Goal: Information Seeking & Learning: Learn about a topic

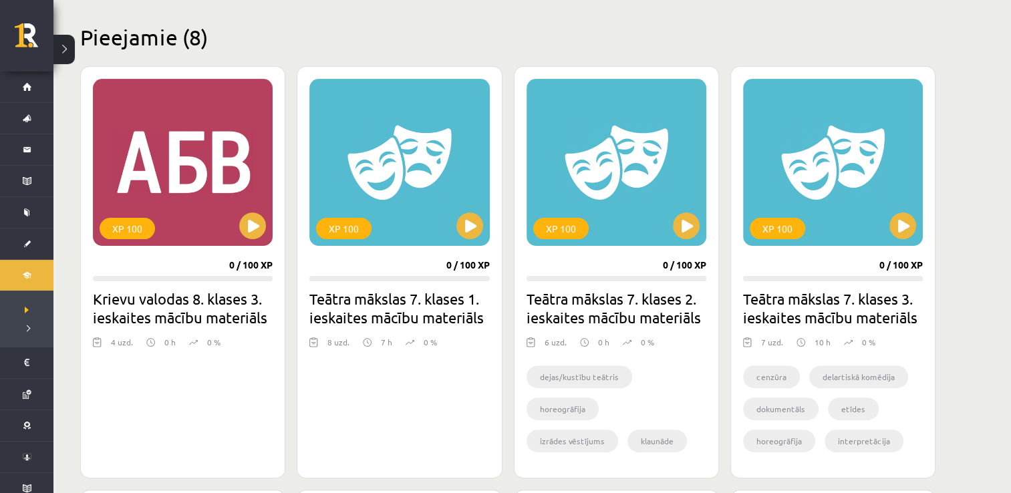
scroll to position [302, 0]
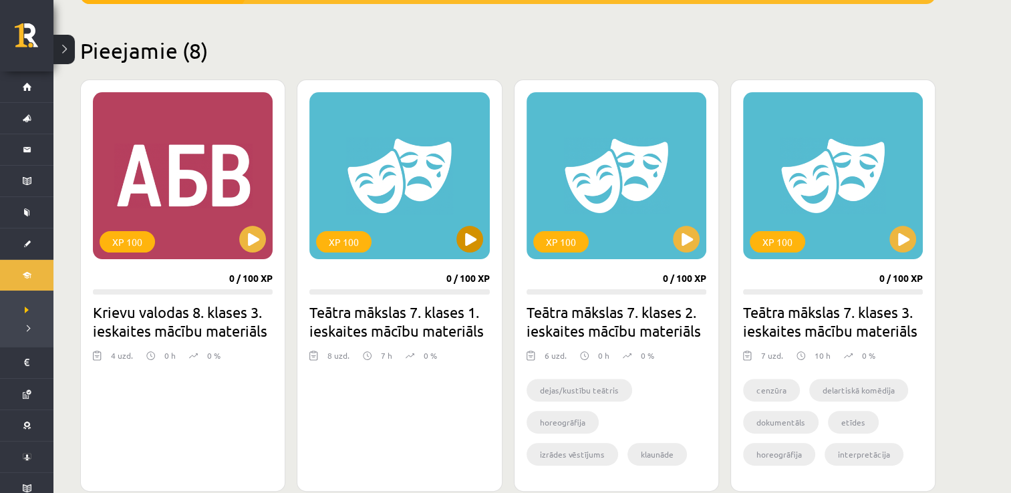
click at [483, 233] on div "XP 100" at bounding box center [400, 175] width 180 height 167
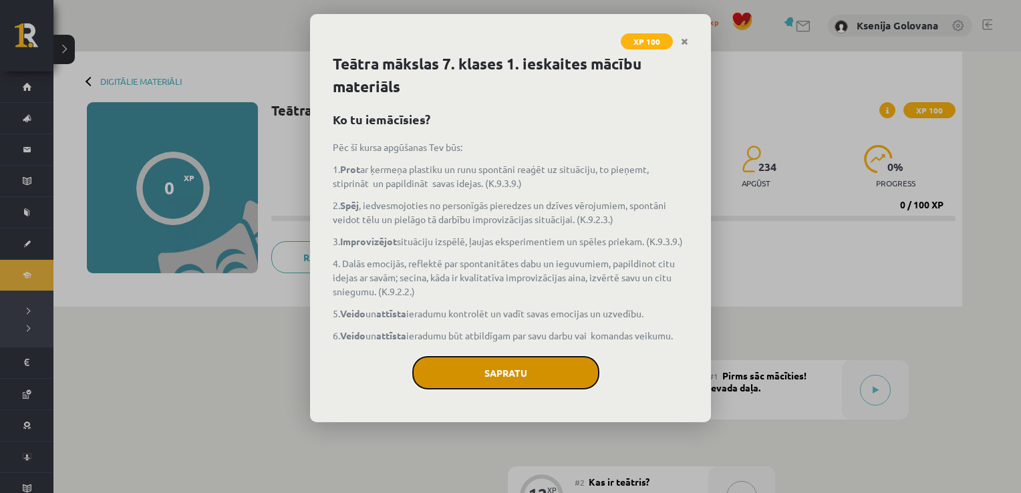
click at [445, 381] on button "Sapratu" at bounding box center [505, 372] width 187 height 33
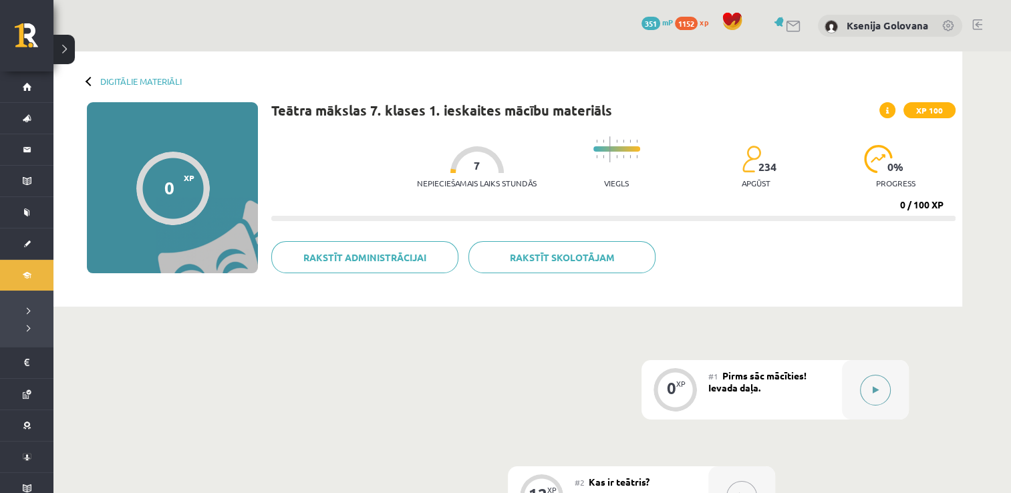
click at [870, 400] on button at bounding box center [875, 390] width 31 height 31
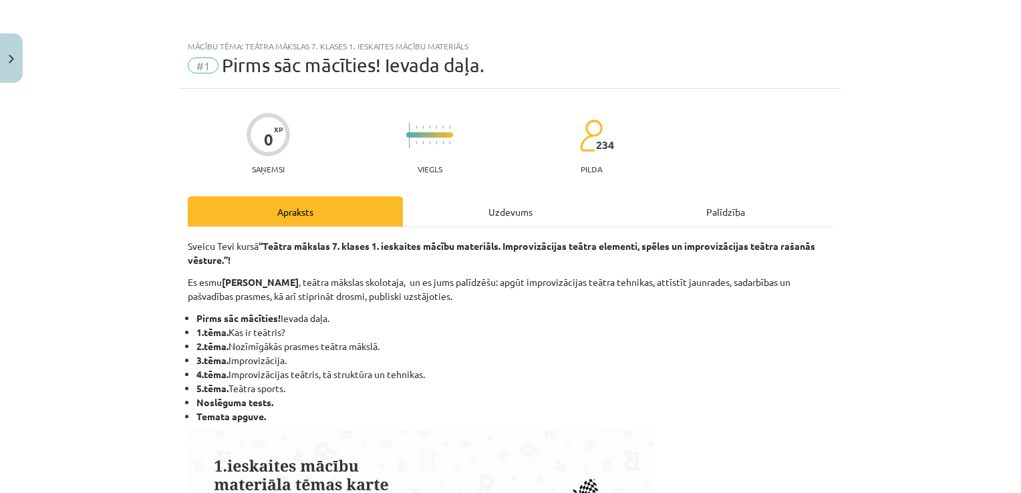
click at [537, 218] on div "Uzdevums" at bounding box center [510, 212] width 215 height 30
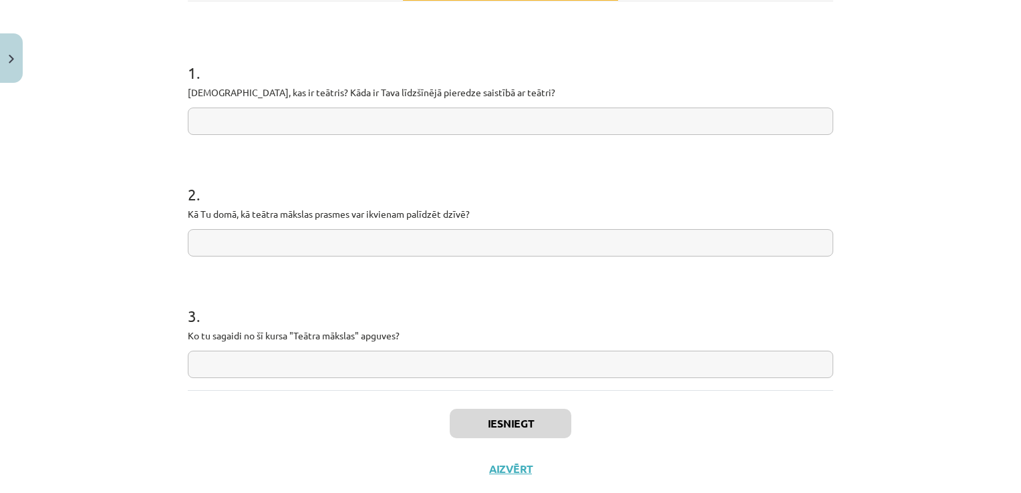
scroll to position [257, 0]
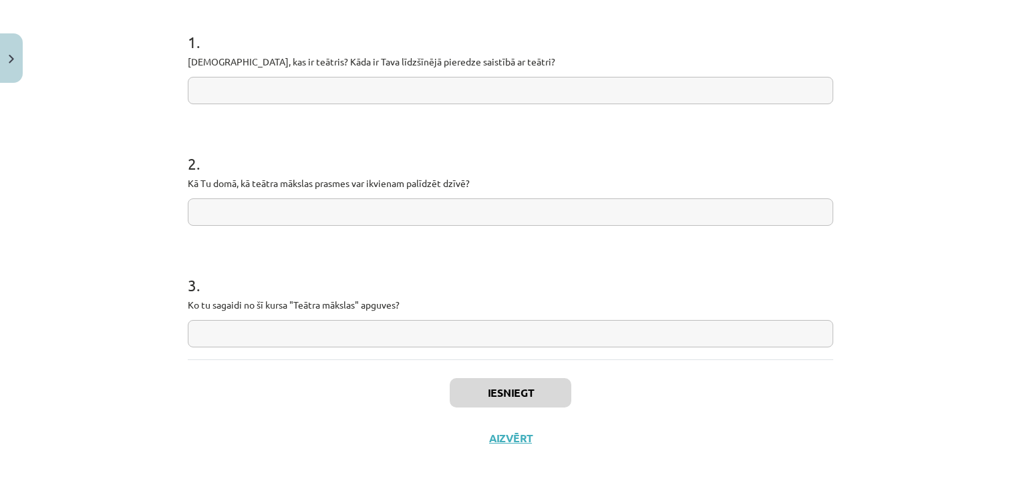
click at [509, 344] on input "text" at bounding box center [511, 333] width 646 height 27
click at [477, 213] on input "text" at bounding box center [511, 212] width 646 height 27
click at [449, 73] on div "1 . Padomā, kas ir teātris? Kāda ir Tava līdzšīnējā pieredze saistībā ar teātri?" at bounding box center [511, 56] width 646 height 95
click at [447, 78] on input "text" at bounding box center [511, 90] width 646 height 27
click at [544, 394] on button "Iesniegt" at bounding box center [511, 392] width 122 height 29
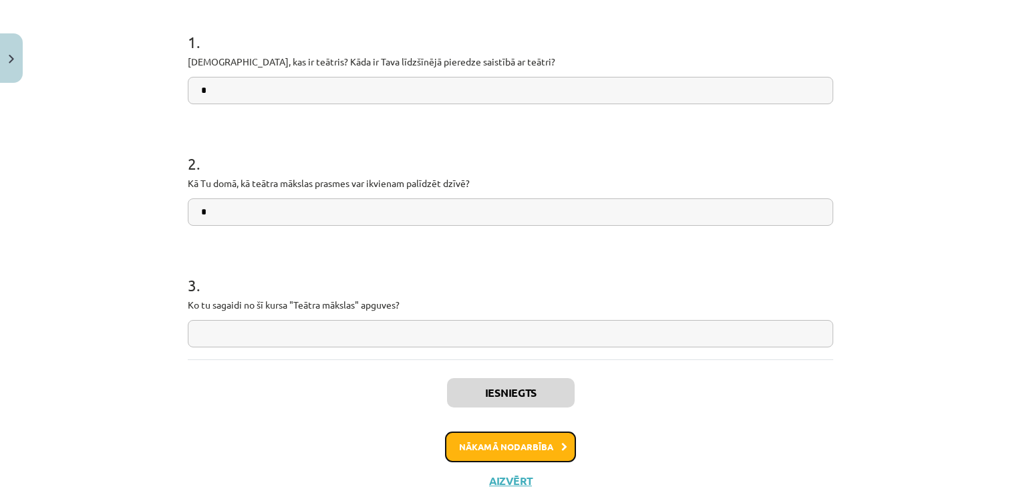
click at [530, 445] on button "Nākamā nodarbība" at bounding box center [510, 447] width 131 height 31
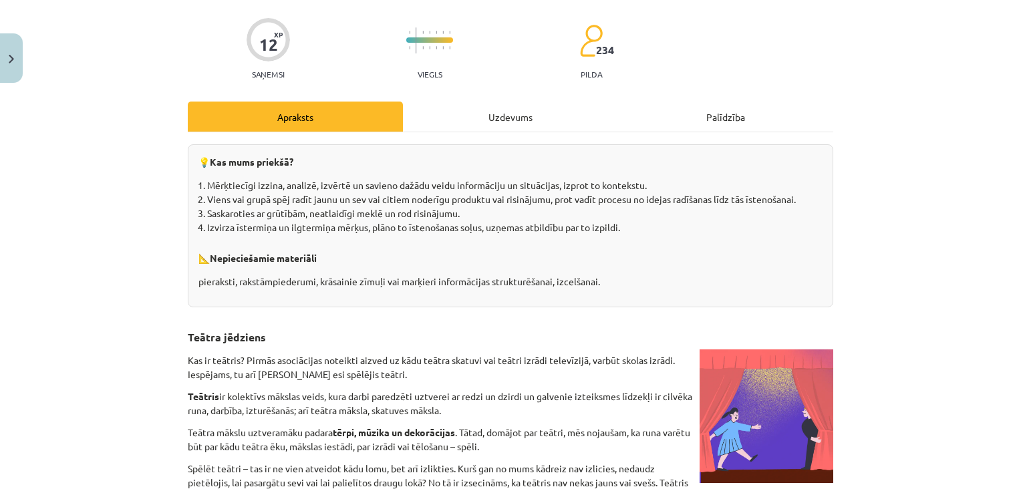
scroll to position [33, 0]
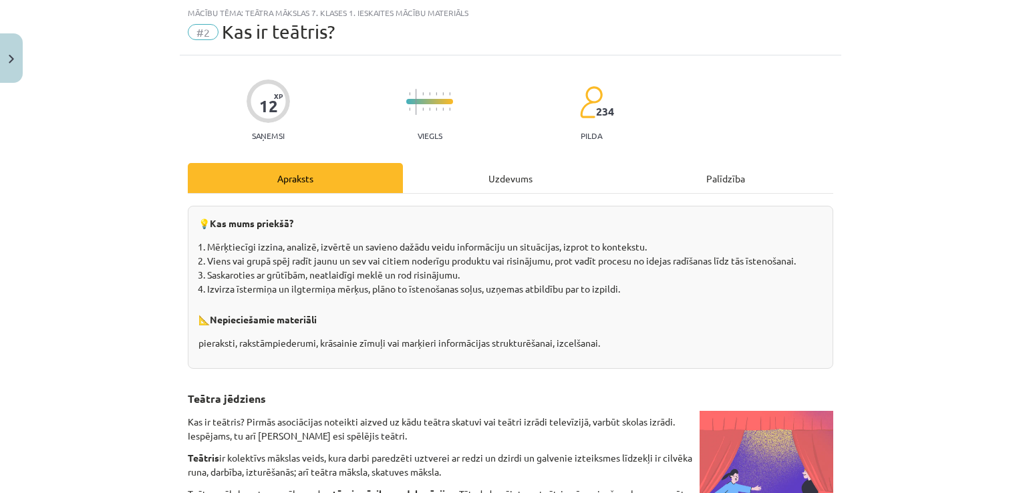
click at [495, 168] on div "Uzdevums" at bounding box center [510, 178] width 215 height 30
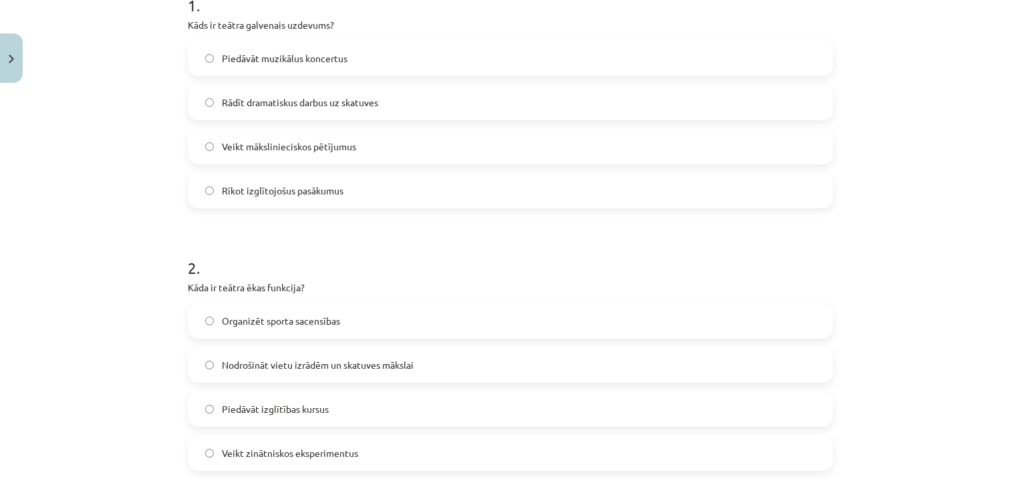
scroll to position [297, 0]
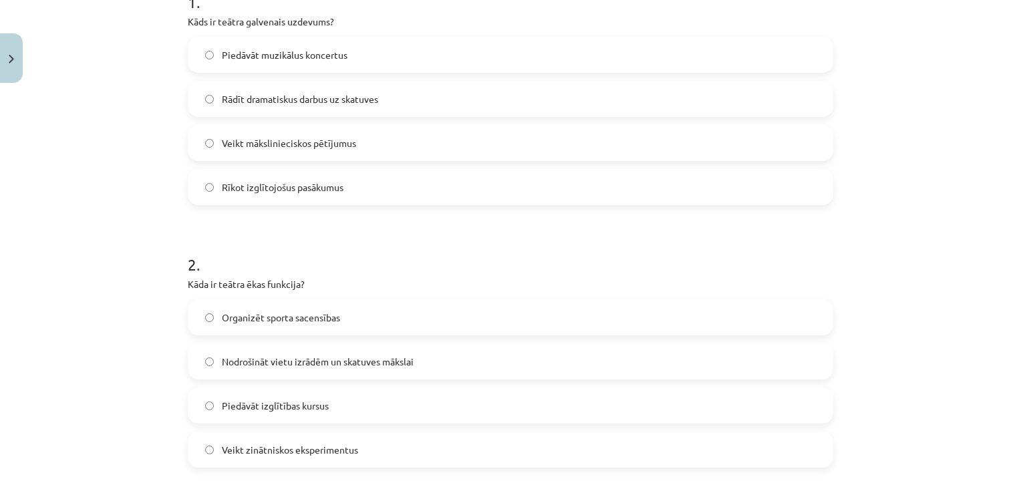
click at [459, 96] on label "Rādīt dramatiskus darbus uz skatuves" at bounding box center [510, 98] width 643 height 33
click at [560, 374] on label "Nodrošināt vietu izrādēm un skatuves mākslai" at bounding box center [510, 361] width 643 height 33
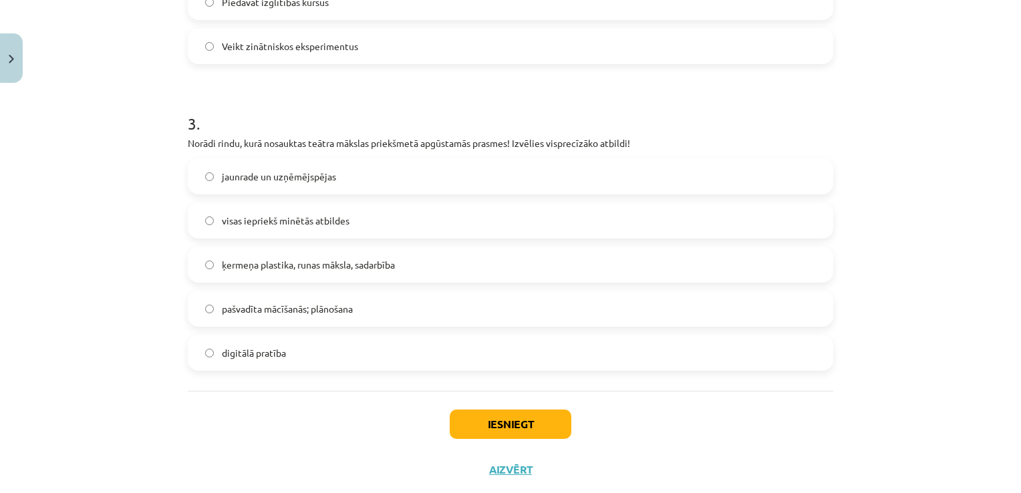
scroll to position [733, 0]
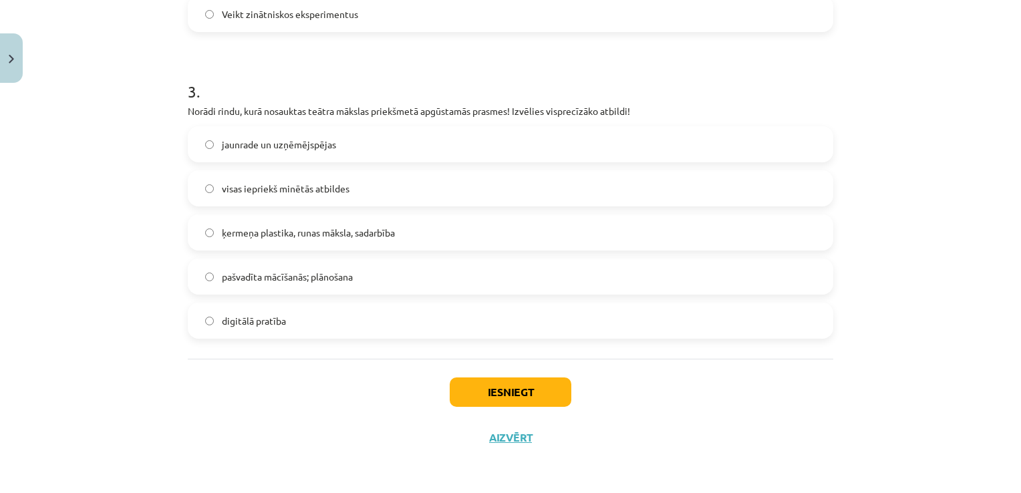
click at [608, 243] on label "ķermeņa plastika, runas māksla, sadarbība" at bounding box center [510, 232] width 643 height 33
click at [525, 384] on button "Iesniegt" at bounding box center [511, 392] width 122 height 29
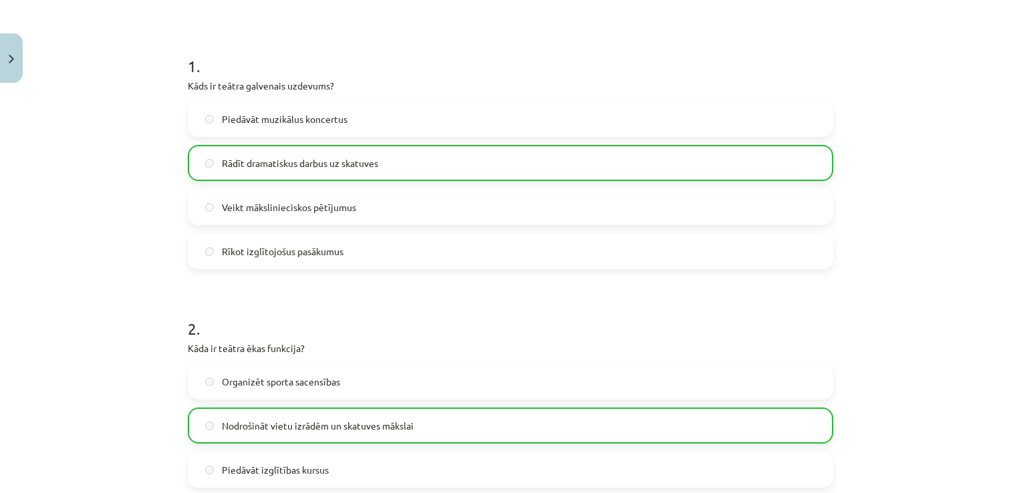
scroll to position [775, 0]
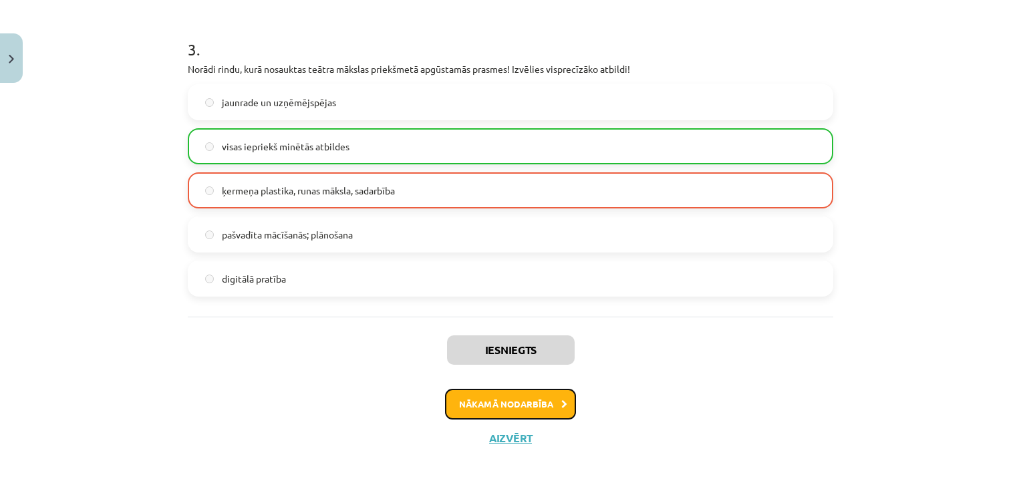
click at [541, 410] on button "Nākamā nodarbība" at bounding box center [510, 404] width 131 height 31
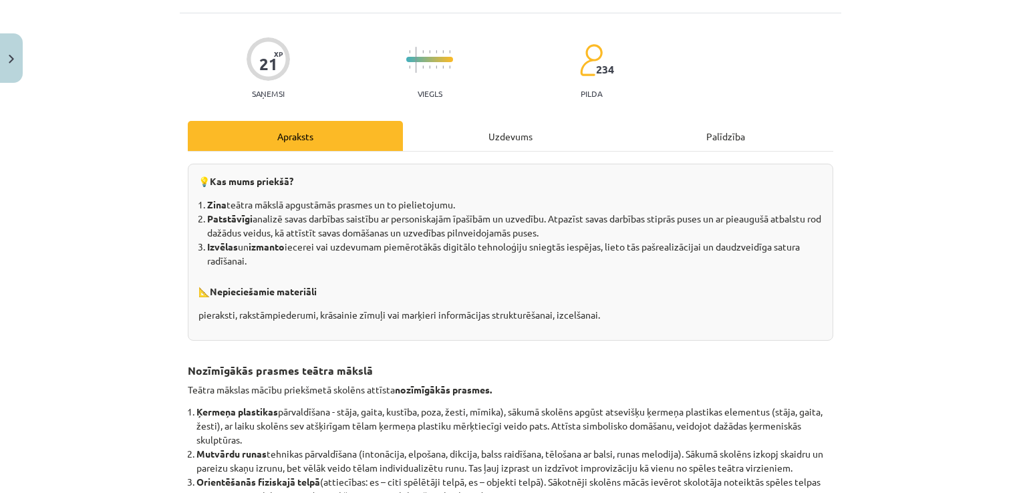
scroll to position [33, 0]
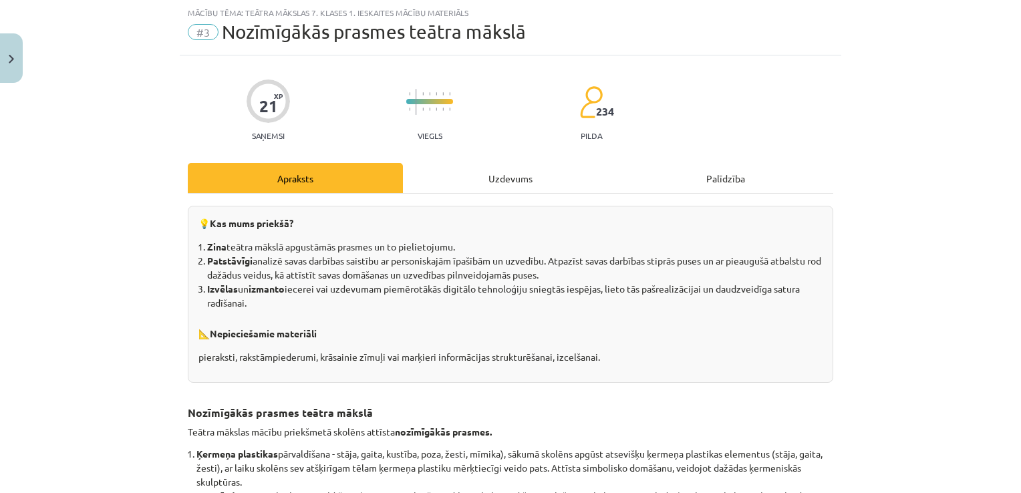
click at [471, 178] on div "Uzdevums" at bounding box center [510, 178] width 215 height 30
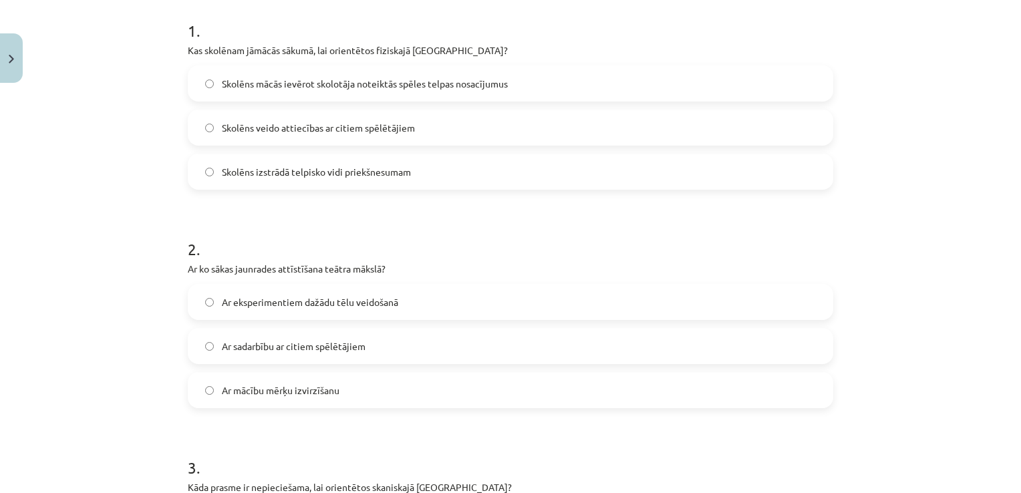
scroll to position [251, 0]
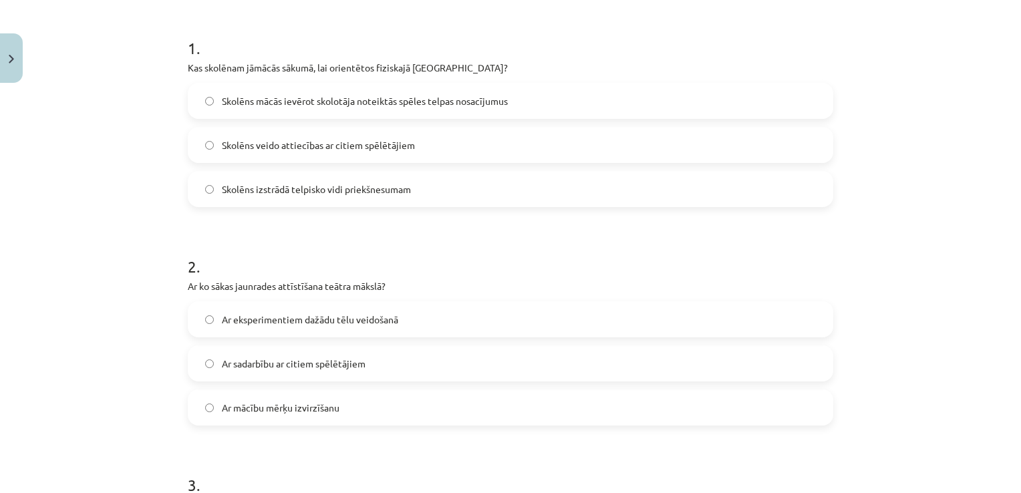
click at [604, 114] on label "Skolēns mācās ievērot skolotāja noteiktās spēles telpas nosacījumus" at bounding box center [510, 100] width 643 height 33
click at [524, 312] on label "Ar eksperimentiem dažādu tēlu veidošanā" at bounding box center [510, 319] width 643 height 33
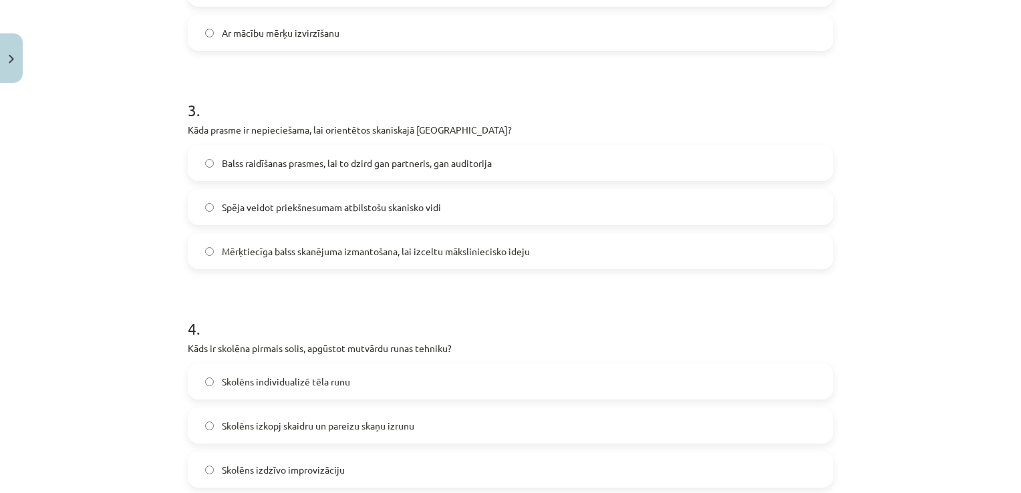
scroll to position [623, 0]
click at [560, 207] on label "Spēja veidot priekšnesumam atbilstošu skanisko vidi" at bounding box center [510, 209] width 643 height 33
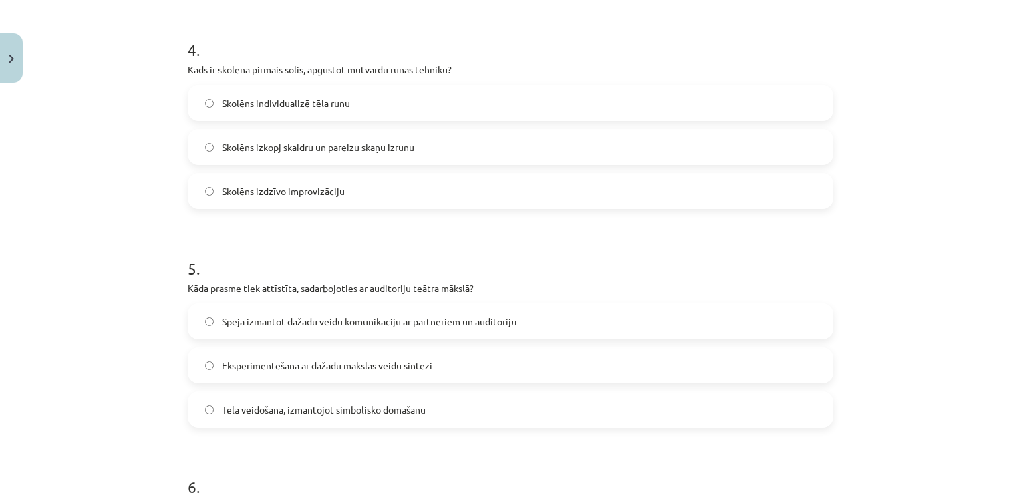
scroll to position [900, 0]
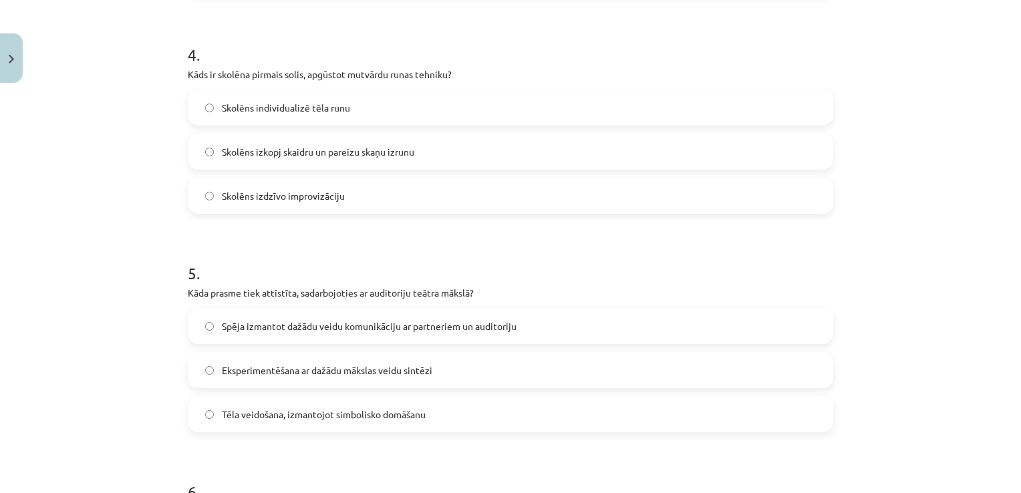
click at [500, 167] on label "Skolēns izkopj skaidru un pareizu skaņu izrunu" at bounding box center [510, 151] width 643 height 33
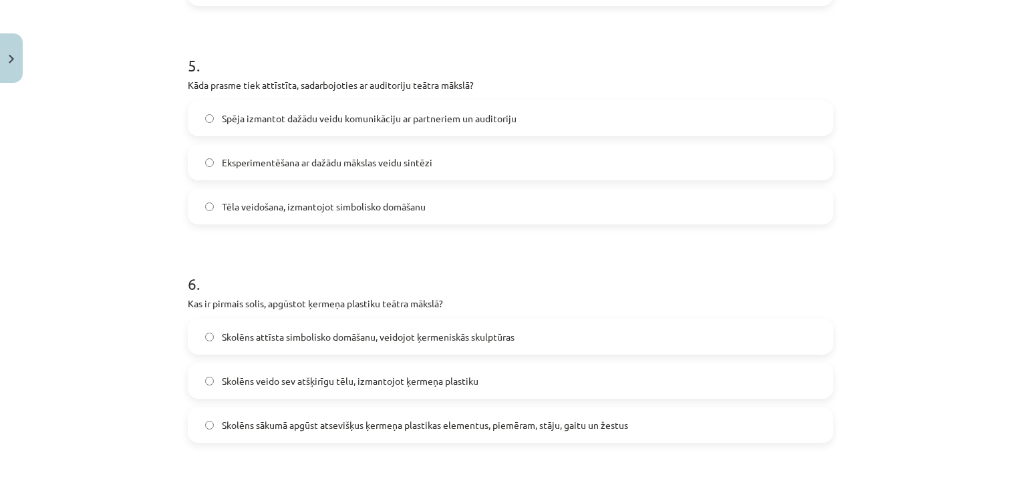
scroll to position [1092, 0]
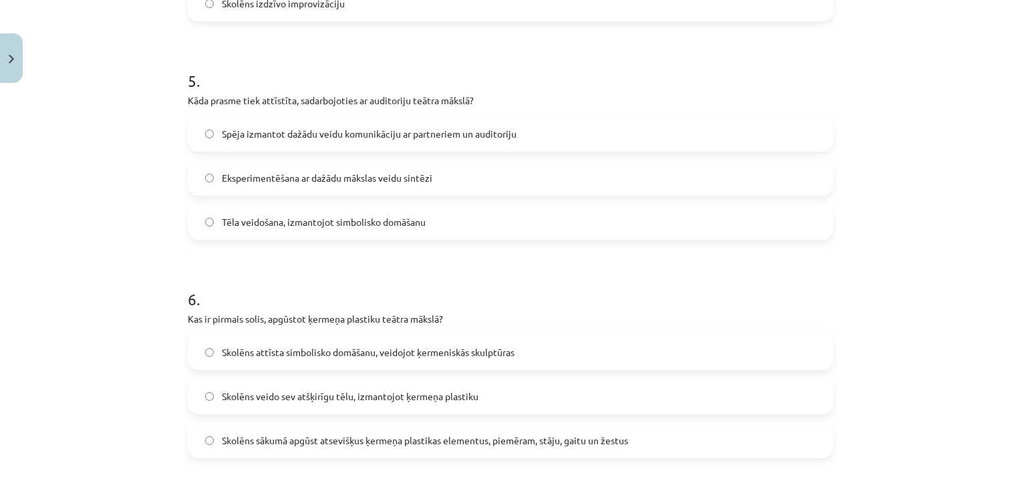
click at [588, 137] on label "Spēja izmantot dažādu veidu komunikāciju ar partneriem un auditoriju" at bounding box center [510, 133] width 643 height 33
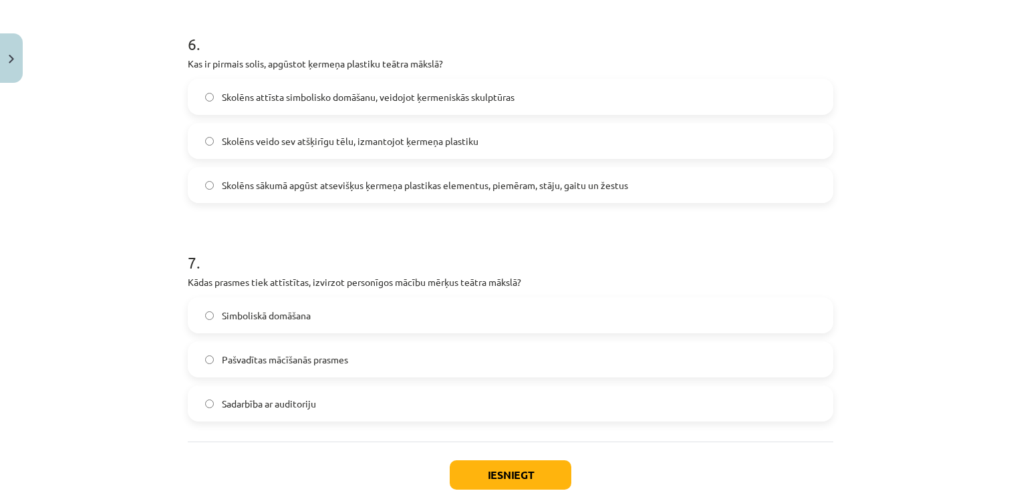
scroll to position [1342, 0]
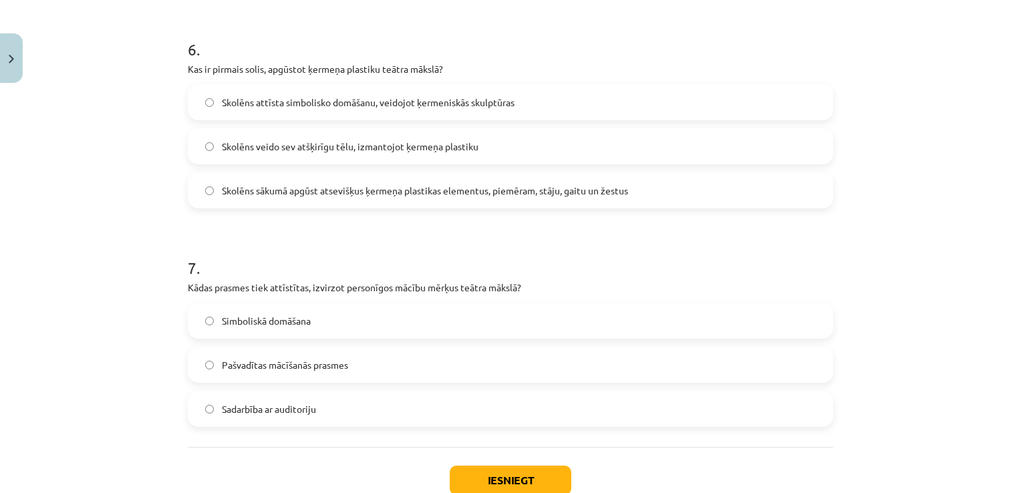
click at [533, 193] on span "Skolēns sākumā apgūst atsevišķus ķermeņa plastikas elementus, piemēram, stāju, …" at bounding box center [425, 191] width 406 height 14
click at [393, 351] on label "Pašvadītas mācīšanās prasmes" at bounding box center [510, 364] width 643 height 33
click at [514, 486] on button "Iesniegt" at bounding box center [511, 480] width 122 height 29
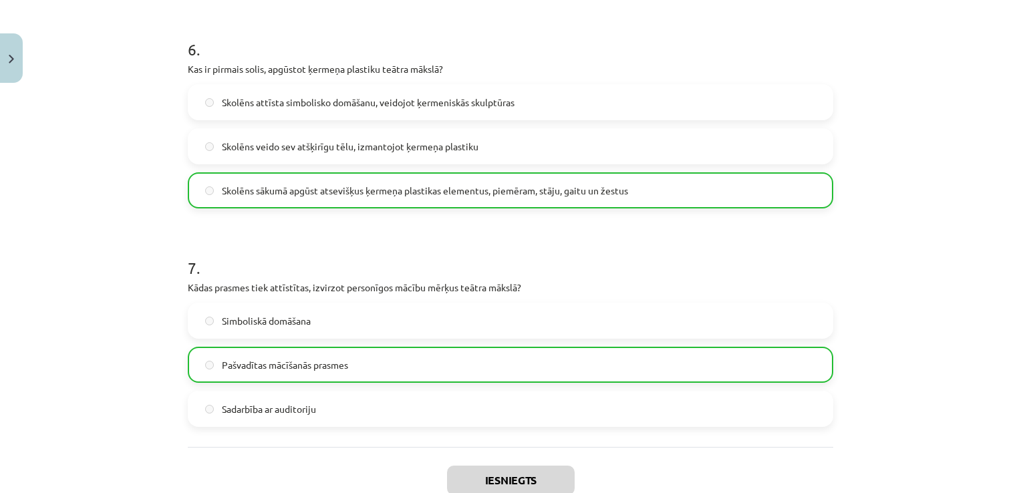
scroll to position [1473, 0]
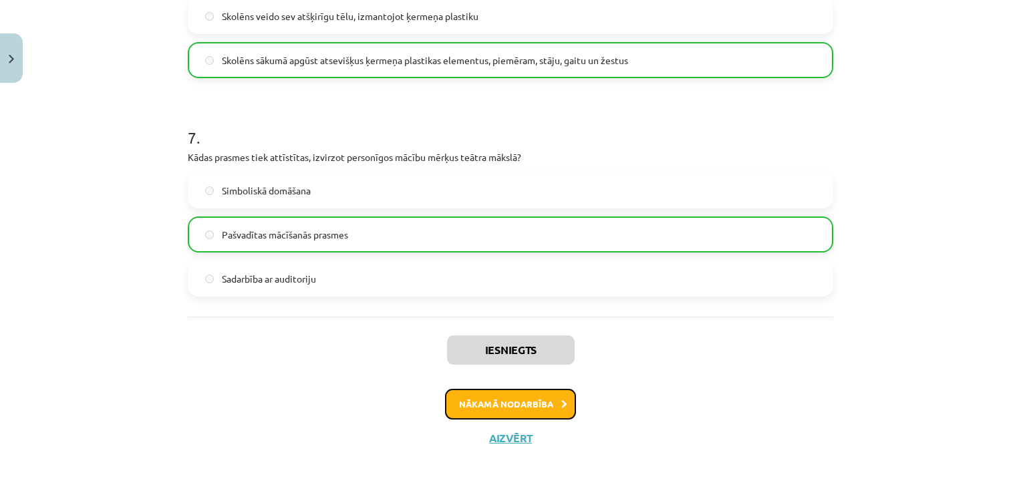
click at [568, 412] on button "Nākamā nodarbība" at bounding box center [510, 404] width 131 height 31
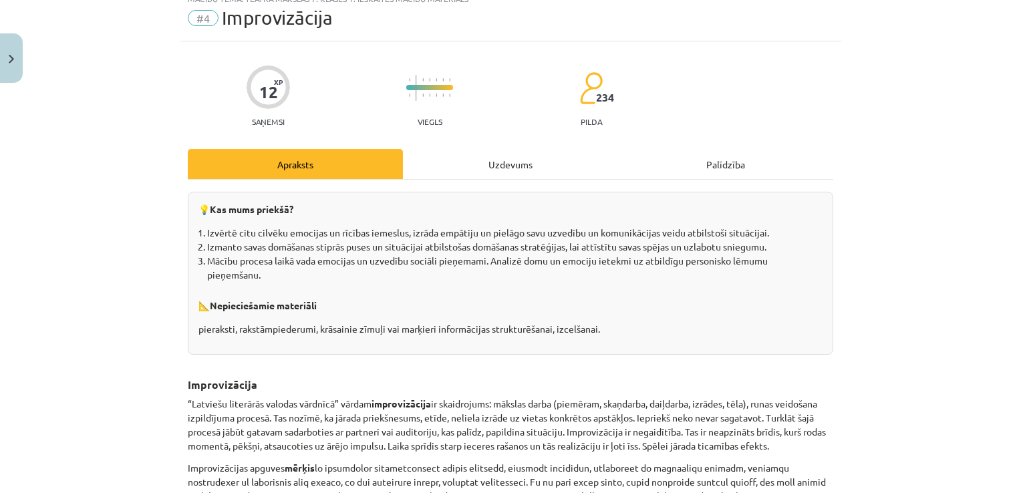
scroll to position [33, 0]
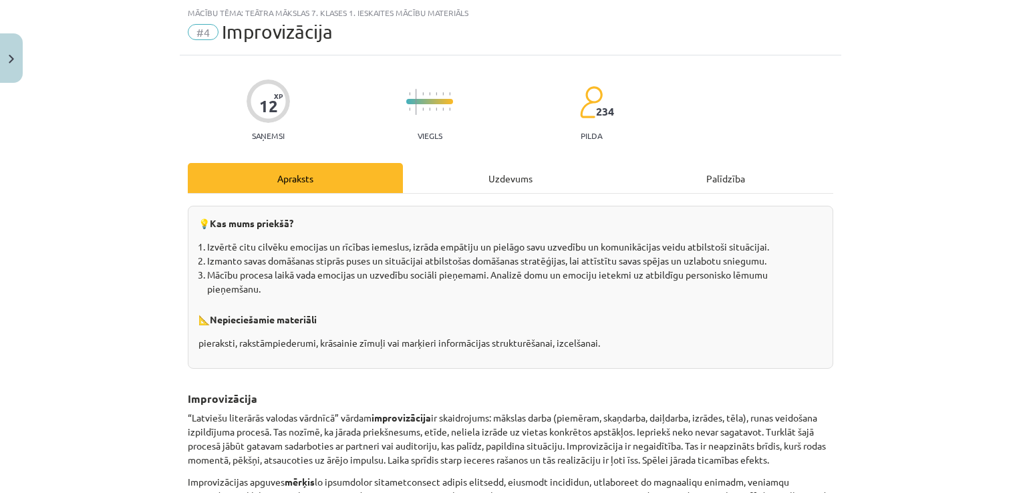
click at [524, 183] on div "Uzdevums" at bounding box center [510, 178] width 215 height 30
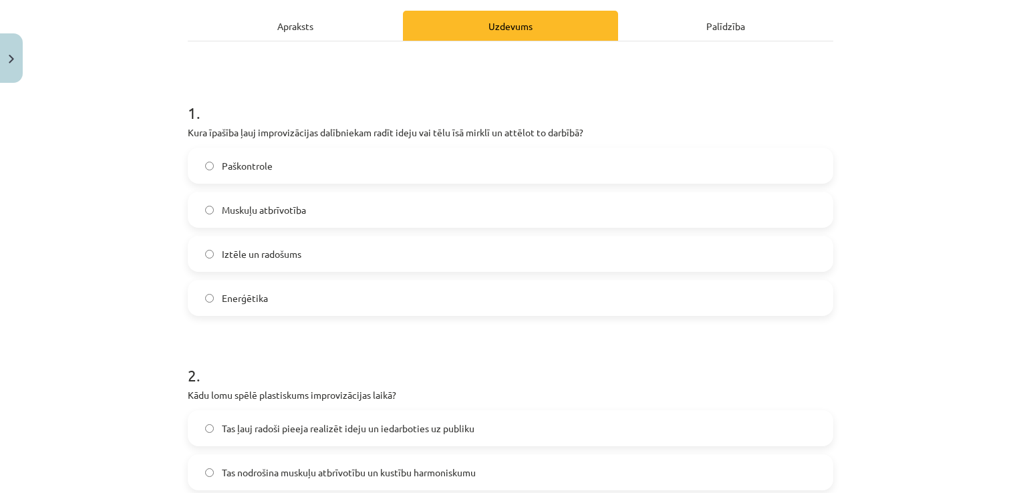
scroll to position [183, 0]
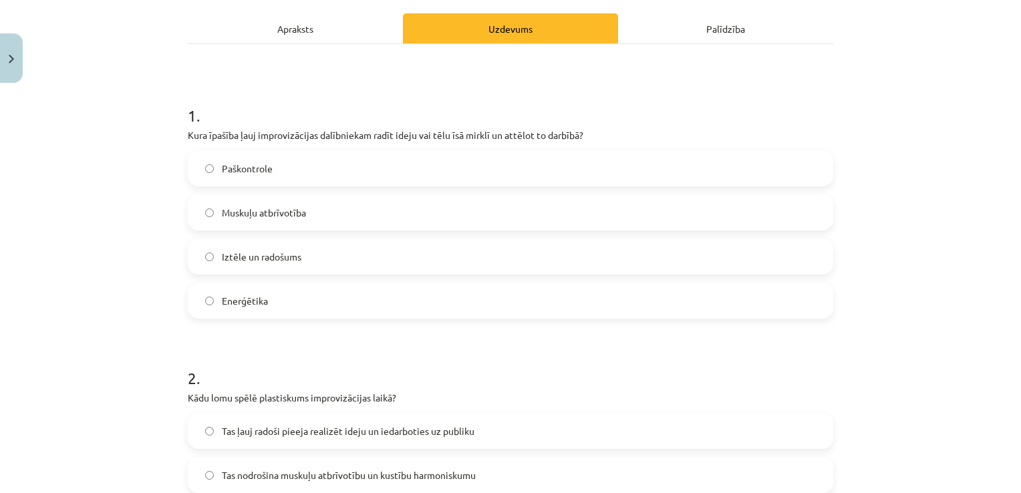
click at [401, 261] on label "Iztēle un radošums" at bounding box center [510, 256] width 643 height 33
drag, startPoint x: 1009, startPoint y: 189, endPoint x: 1015, endPoint y: 227, distance: 38.5
click at [1015, 227] on div "Mācību tēma: Teātra mākslas 7. klases 1. ieskaites mācību materiāls #4 Improviz…" at bounding box center [510, 246] width 1021 height 493
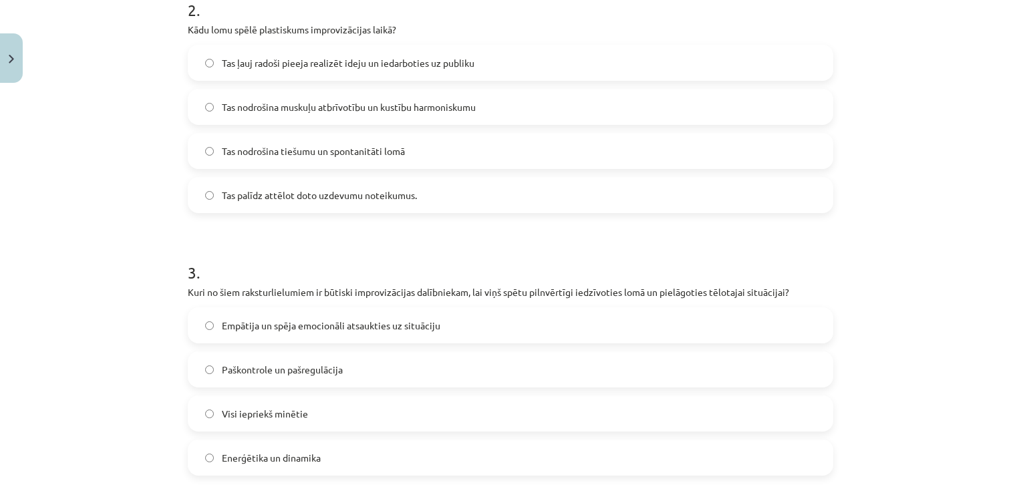
scroll to position [553, 0]
click at [461, 89] on label "Tas nodrošina muskuļu atbrīvotību un kustību harmoniskumu" at bounding box center [510, 105] width 643 height 33
click at [470, 400] on label "Visi iepriekš minētie" at bounding box center [510, 412] width 643 height 33
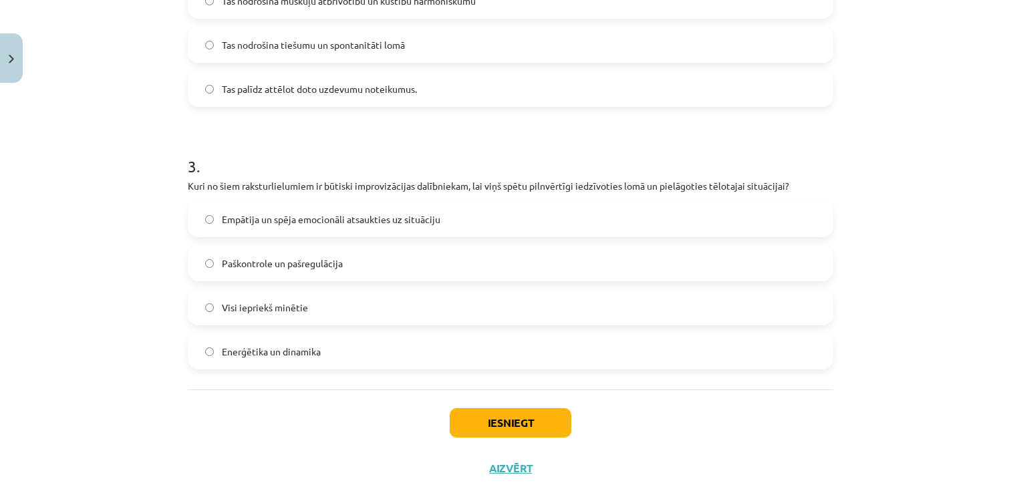
scroll to position [689, 0]
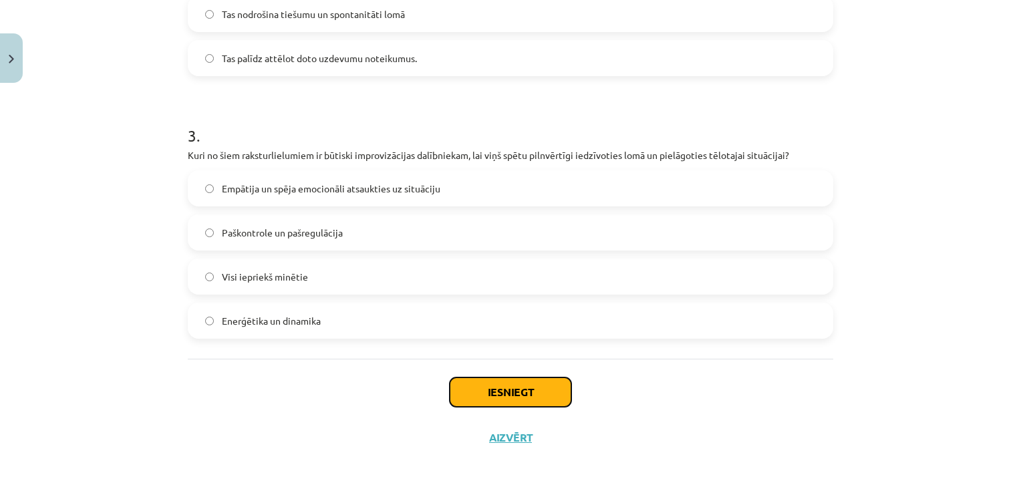
click at [543, 384] on button "Iesniegt" at bounding box center [511, 392] width 122 height 29
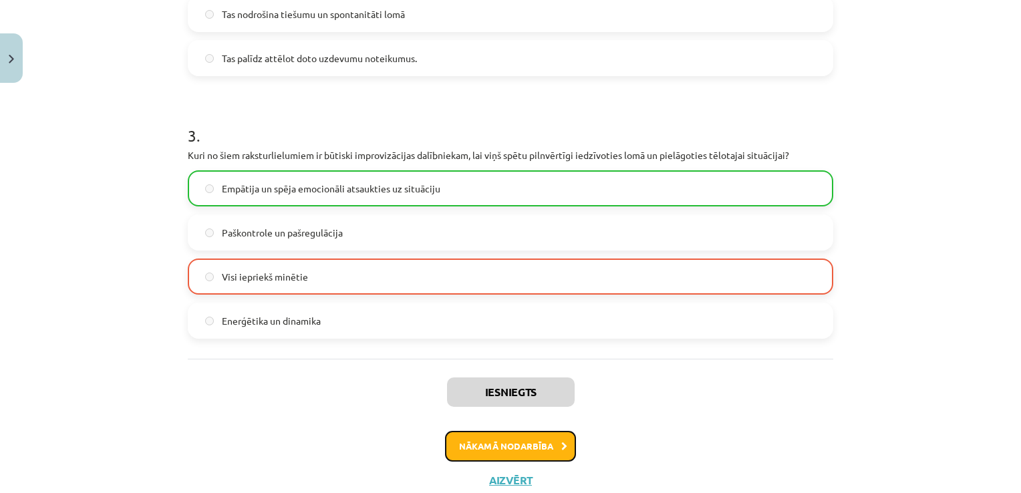
click at [477, 437] on button "Nākamā nodarbība" at bounding box center [510, 446] width 131 height 31
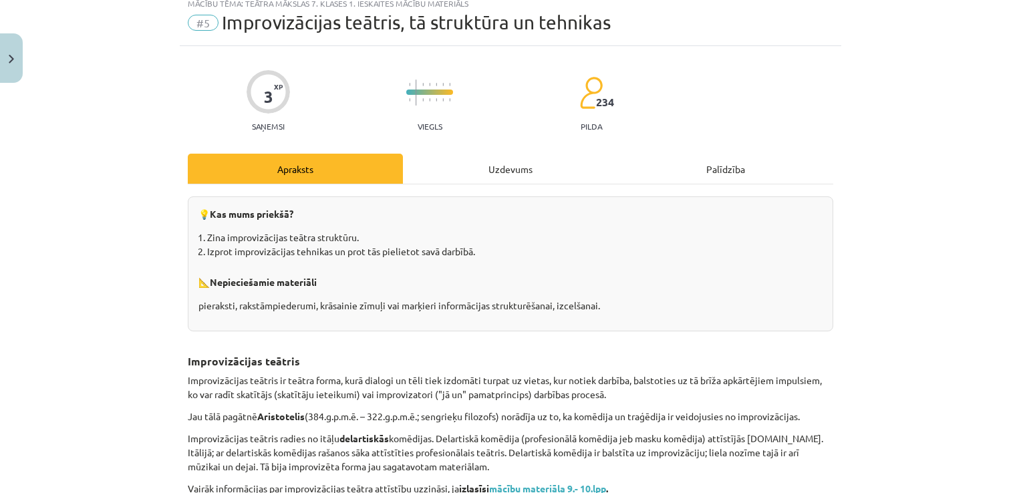
scroll to position [33, 0]
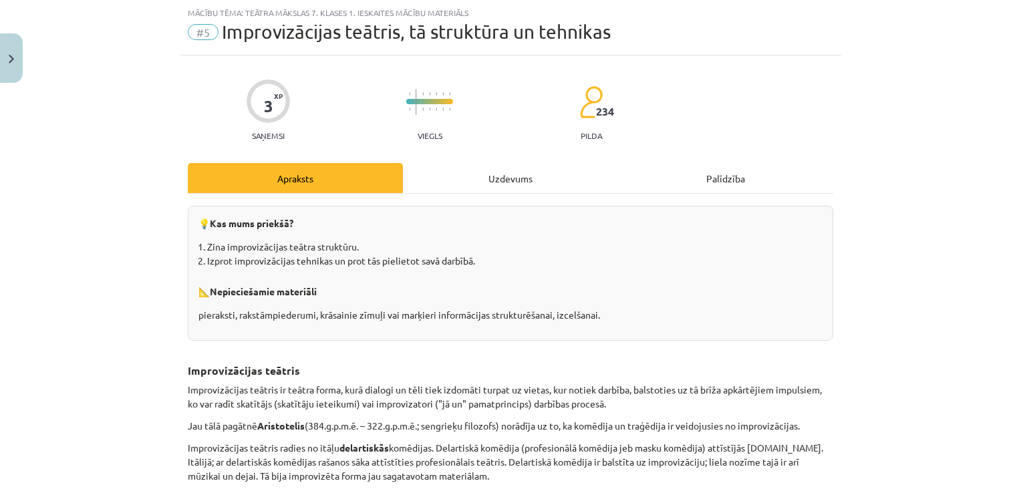
click at [479, 176] on div "Uzdevums" at bounding box center [510, 178] width 215 height 30
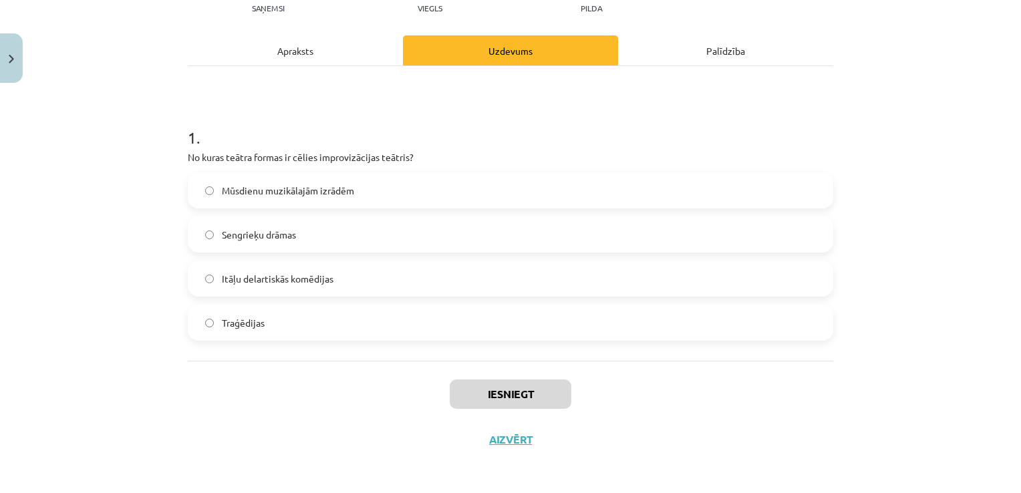
scroll to position [163, 0]
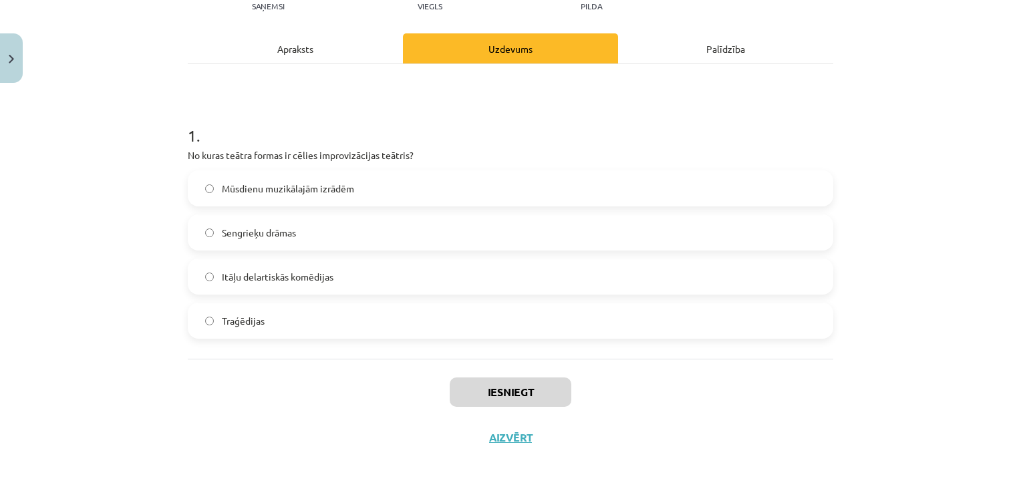
click at [671, 270] on label "Itāļu delartiskās komēdijas" at bounding box center [510, 276] width 643 height 33
click at [526, 386] on button "Iesniegt" at bounding box center [511, 392] width 122 height 29
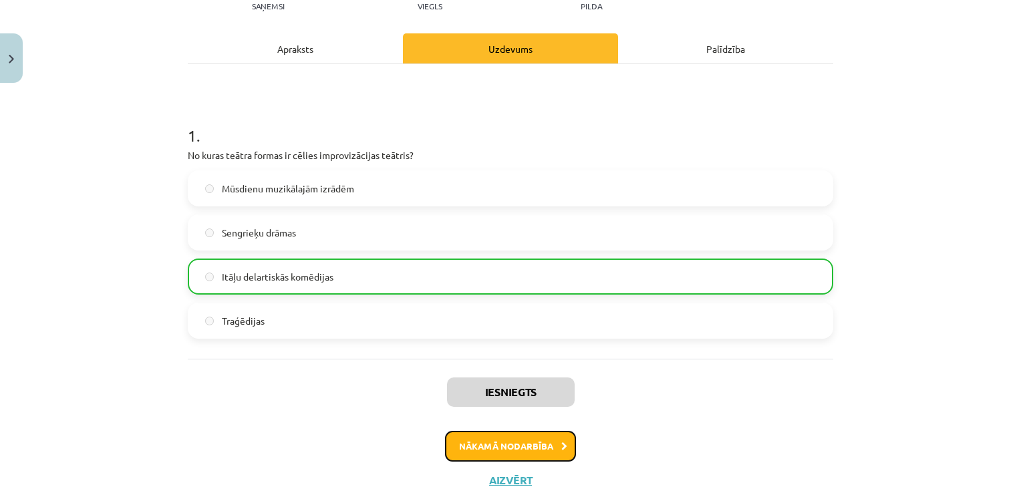
click at [524, 456] on button "Nākamā nodarbība" at bounding box center [510, 446] width 131 height 31
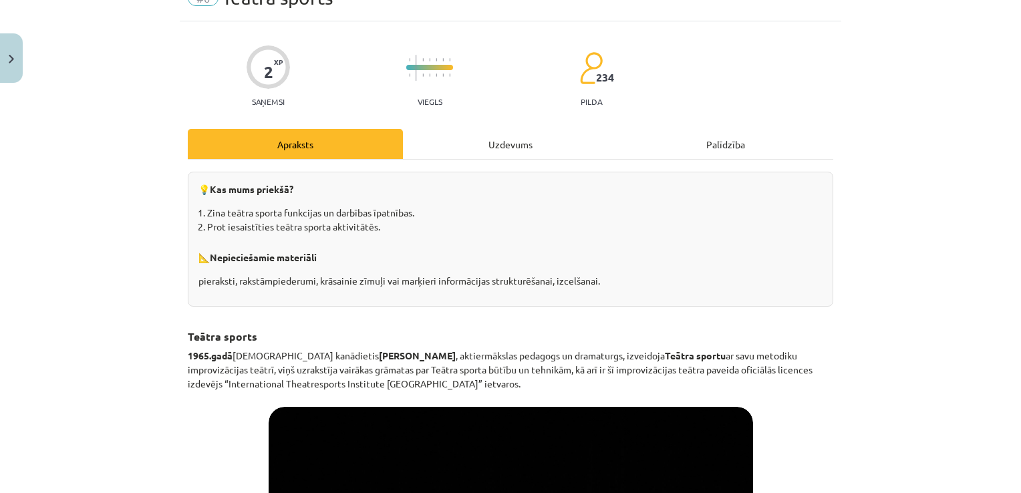
scroll to position [33, 0]
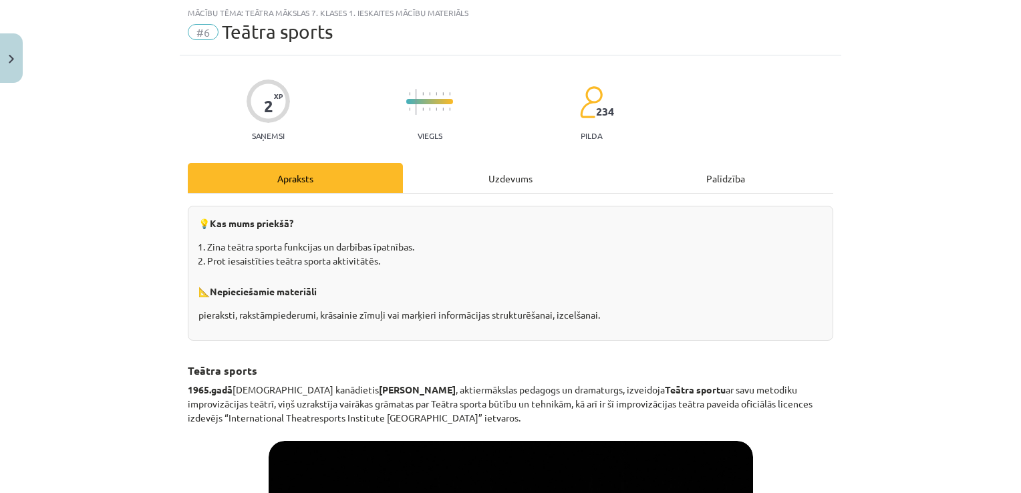
click at [499, 185] on div "Uzdevums" at bounding box center [510, 178] width 215 height 30
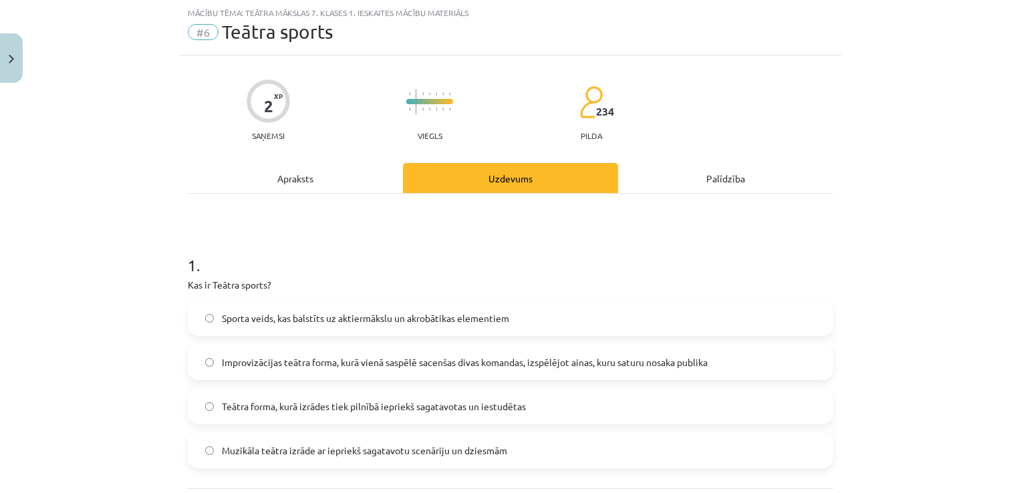
drag, startPoint x: 1008, startPoint y: 101, endPoint x: 1013, endPoint y: 123, distance: 22.6
click at [1013, 123] on div "Mācību tēma: Teātra mākslas 7. klases 1. ieskaites mācību materiāls #6 Teātra s…" at bounding box center [510, 246] width 1021 height 493
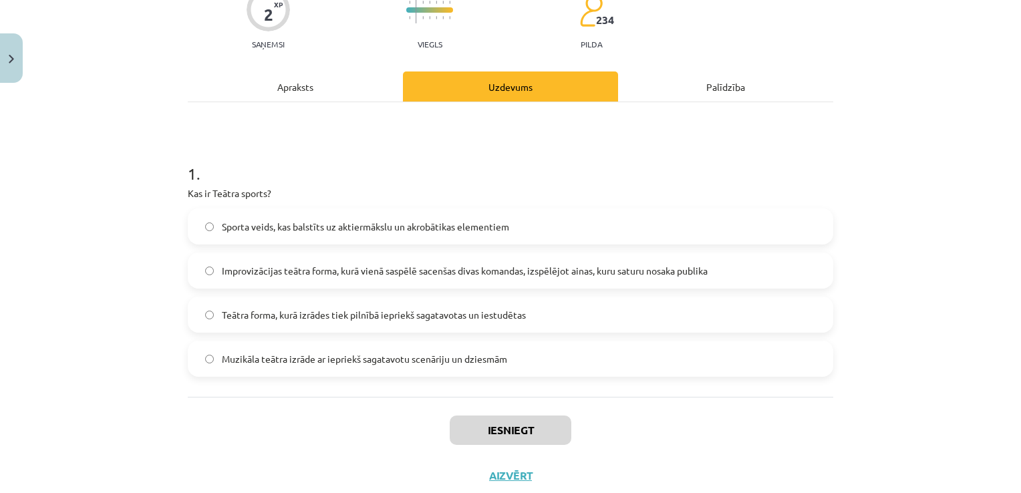
scroll to position [126, 0]
click at [566, 274] on span "Improvizācijas teātra forma, kurā vienā saspēlē sacenšas divas komandas, izspēl…" at bounding box center [465, 270] width 486 height 14
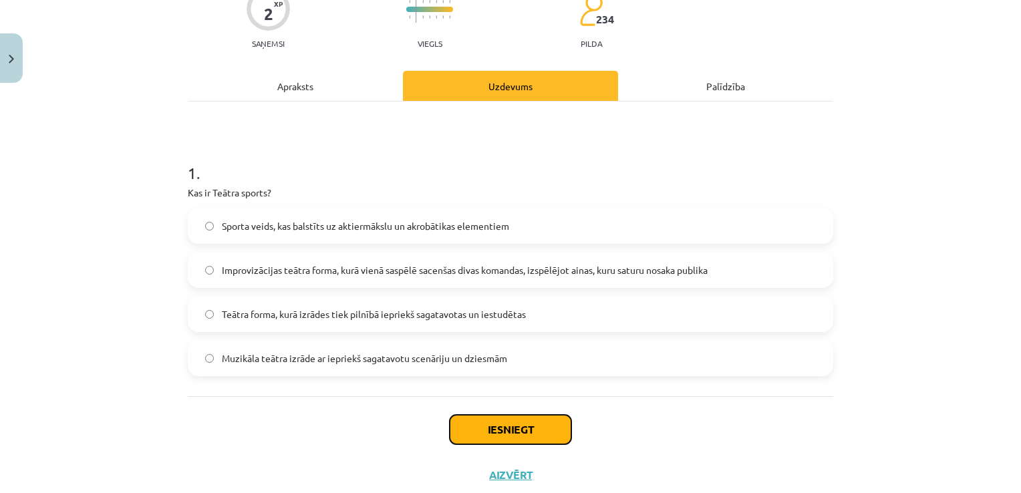
click at [512, 423] on button "Iesniegt" at bounding box center [511, 429] width 122 height 29
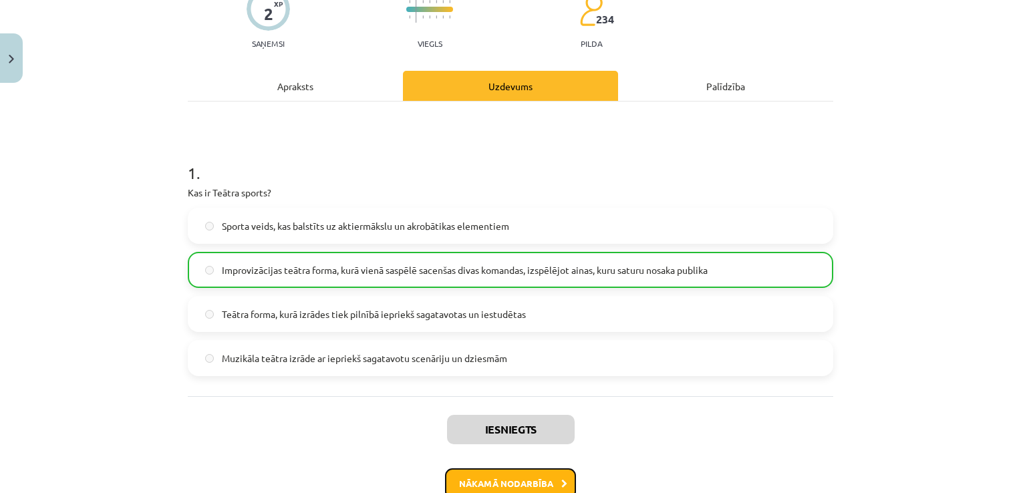
click at [503, 471] on button "Nākamā nodarbība" at bounding box center [510, 484] width 131 height 31
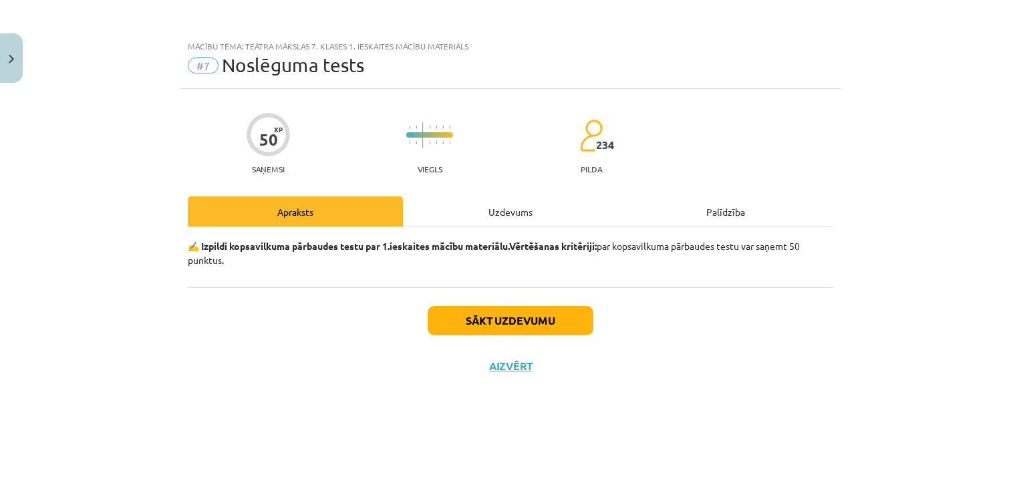
scroll to position [0, 0]
click at [469, 204] on div "Uzdevums" at bounding box center [510, 212] width 215 height 30
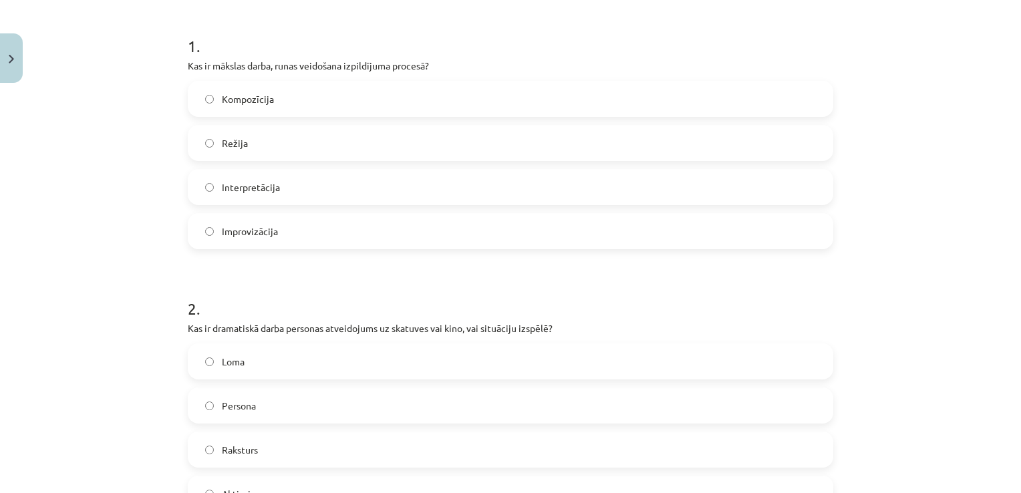
scroll to position [225, 0]
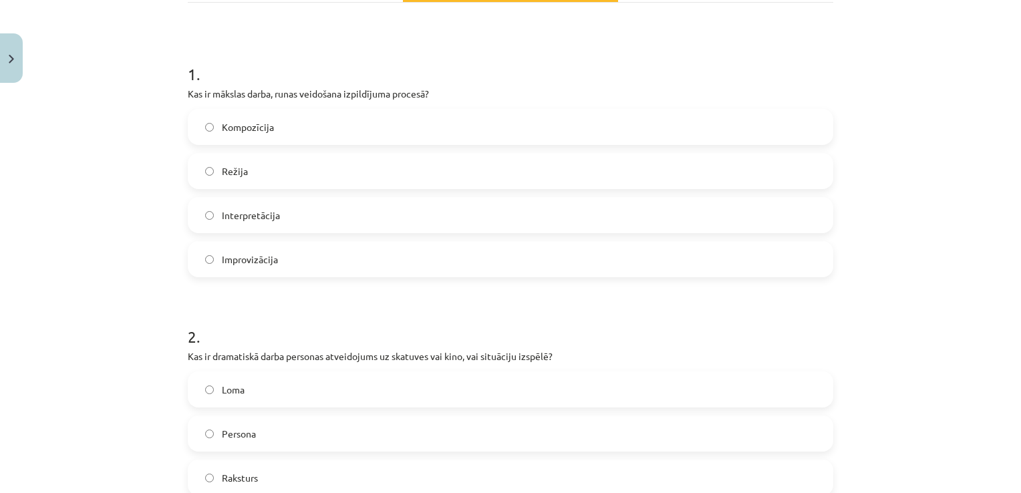
click at [677, 204] on label "Interpretācija" at bounding box center [510, 215] width 643 height 33
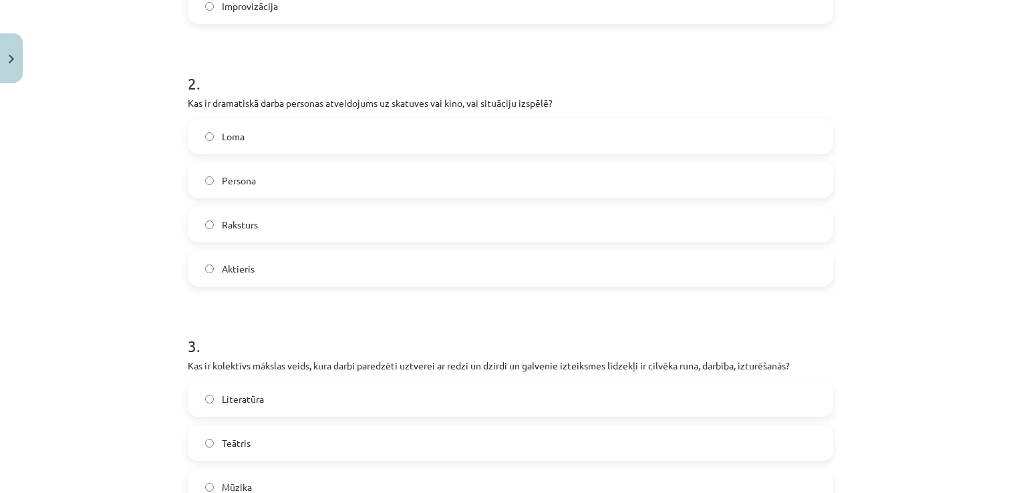
scroll to position [471, 0]
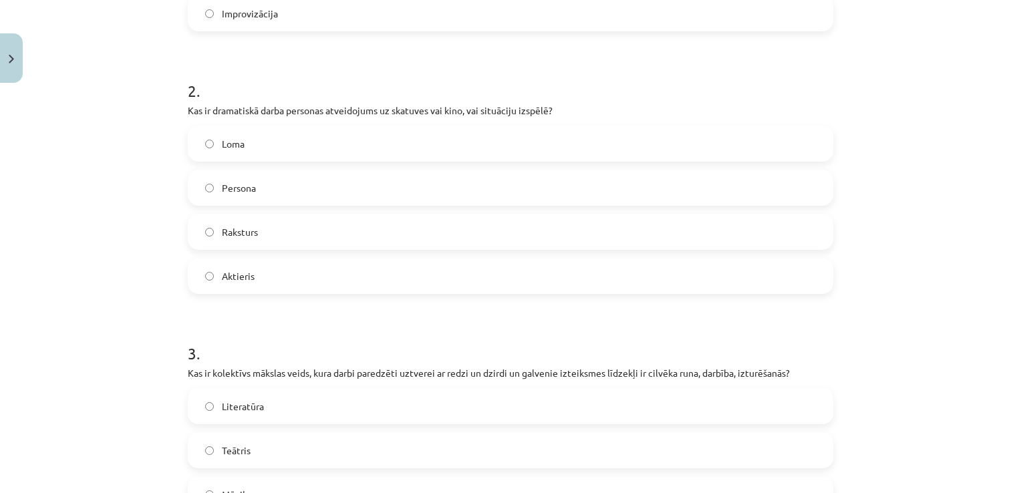
click at [683, 140] on label "Loma" at bounding box center [510, 143] width 643 height 33
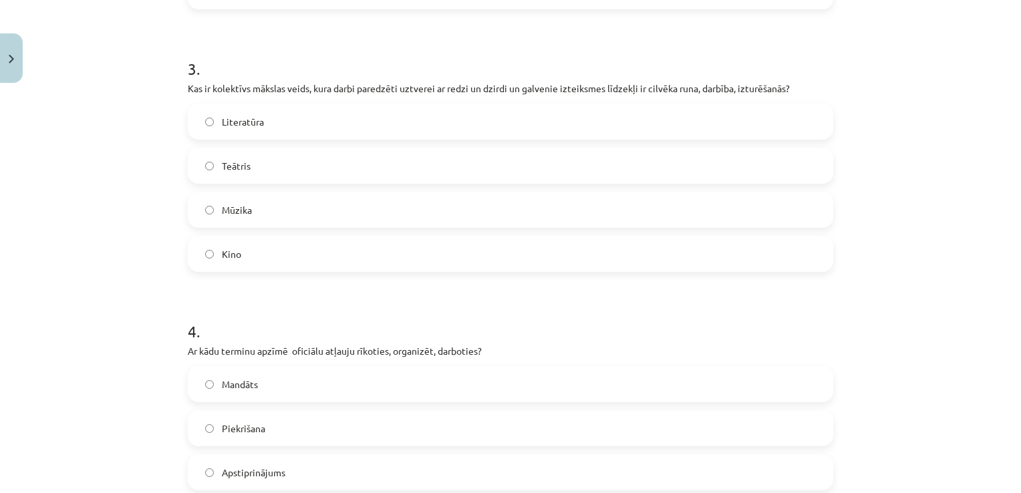
scroll to position [769, 0]
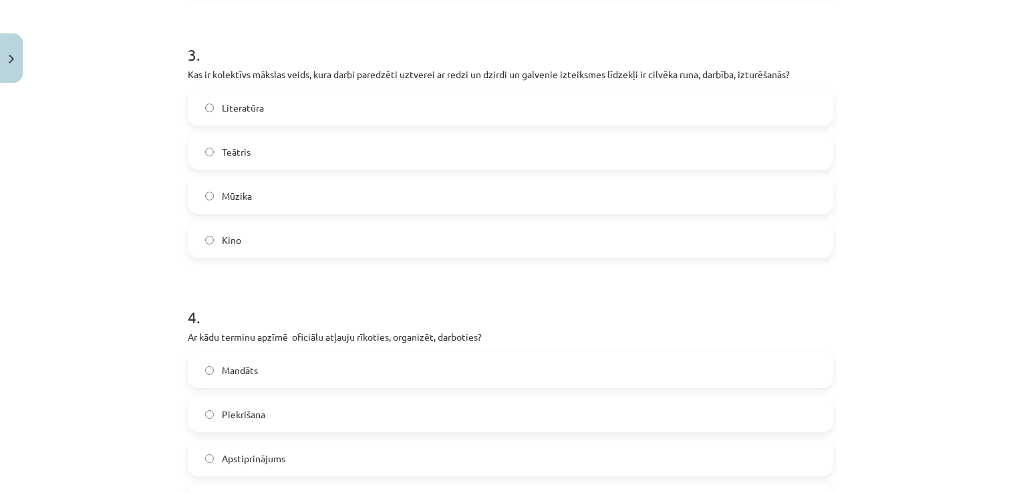
click at [581, 152] on label "Teātris" at bounding box center [510, 151] width 643 height 33
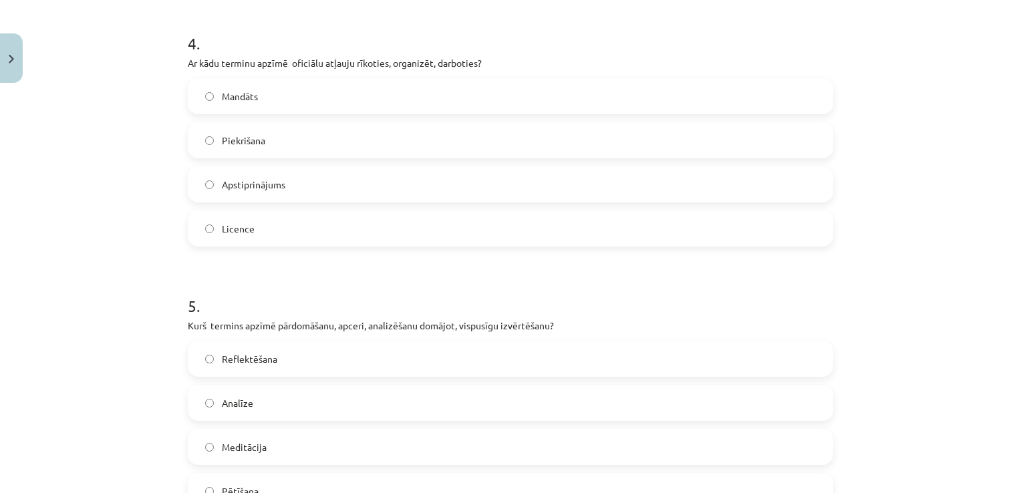
scroll to position [1037, 0]
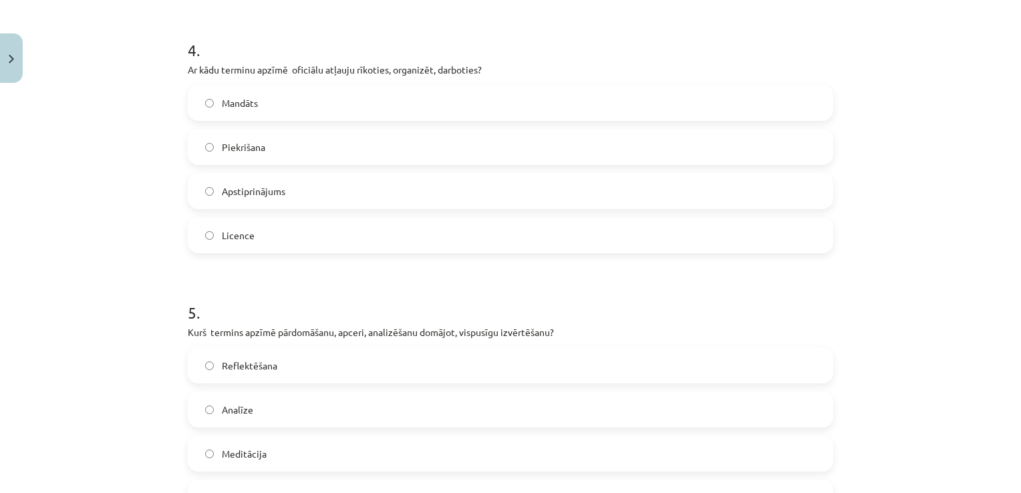
click at [634, 250] on label "Licence" at bounding box center [510, 235] width 643 height 33
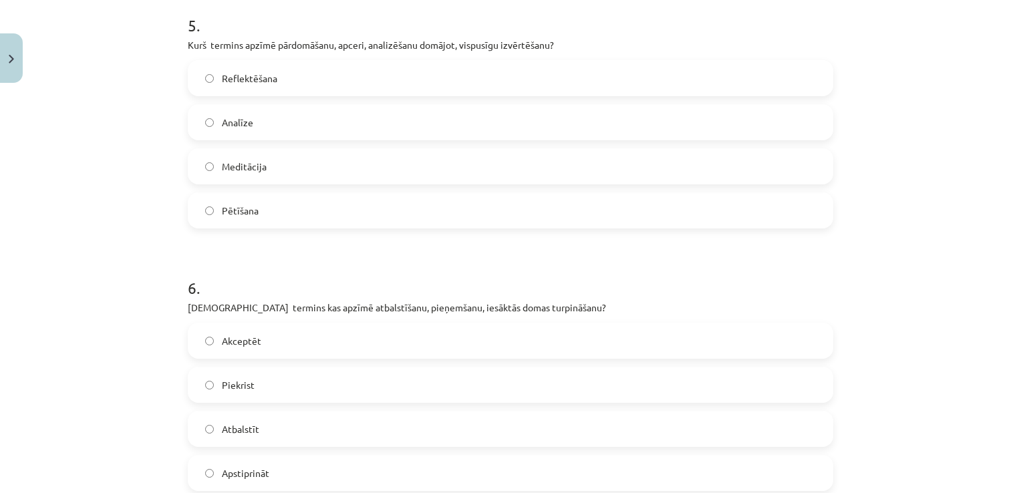
scroll to position [1321, 0]
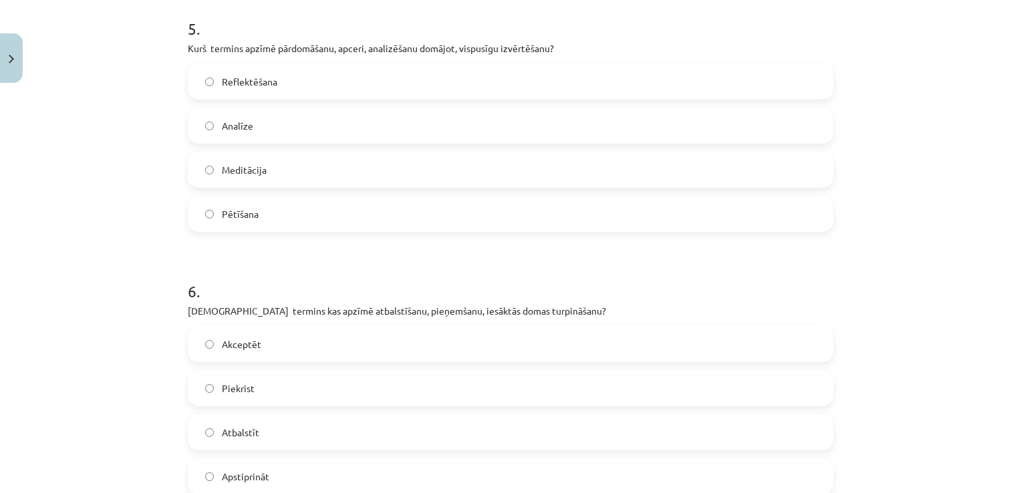
click at [596, 94] on label "Reflektēšana" at bounding box center [510, 81] width 643 height 33
click at [301, 333] on label "Akceptēt" at bounding box center [510, 344] width 643 height 33
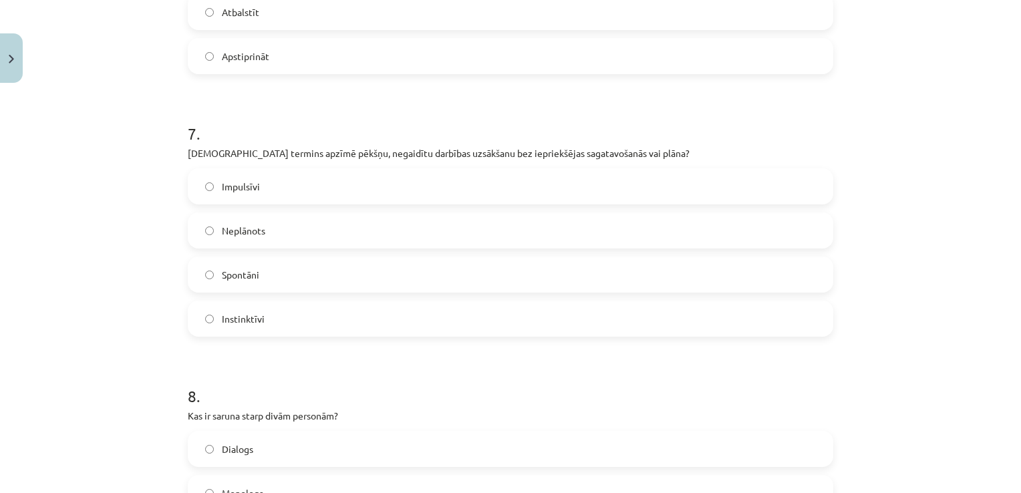
scroll to position [1735, 0]
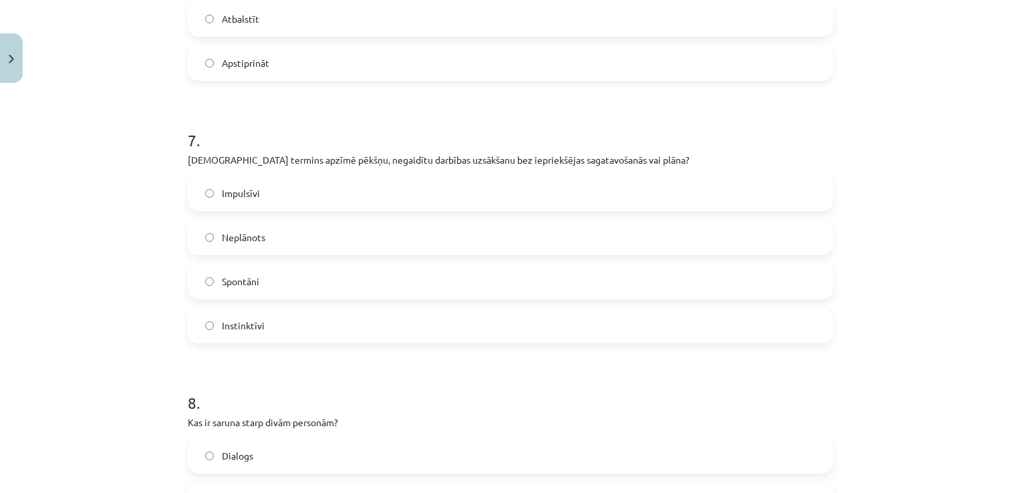
click at [618, 290] on label "Spontāni" at bounding box center [510, 281] width 643 height 33
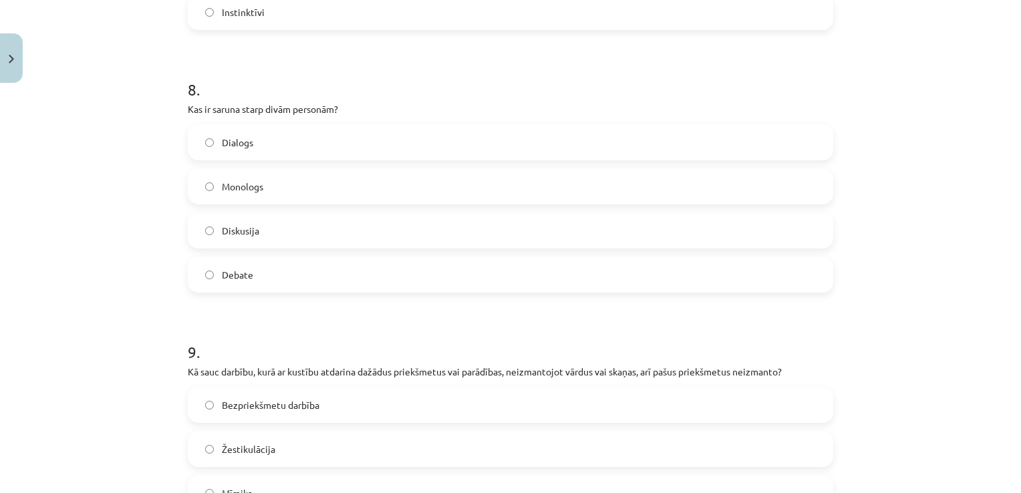
scroll to position [2045, 0]
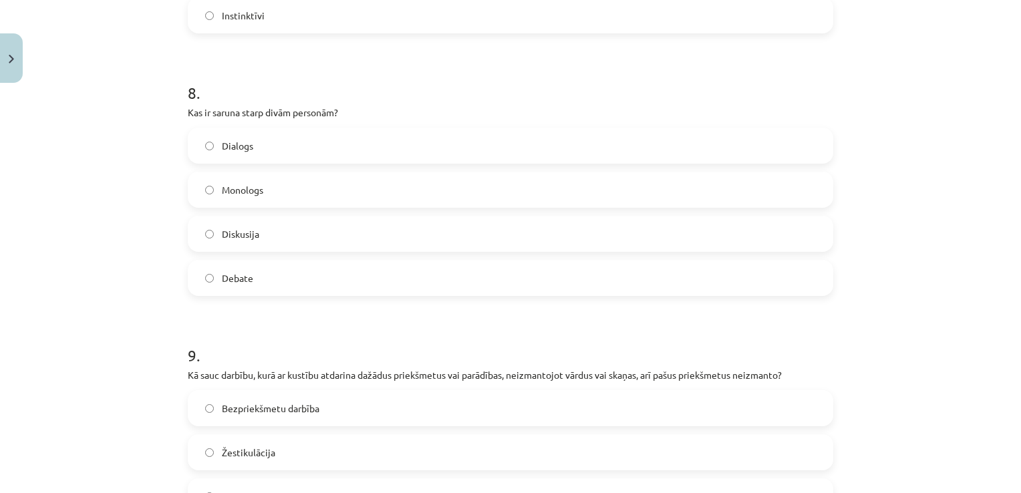
click at [374, 146] on label "Dialogs" at bounding box center [510, 145] width 643 height 33
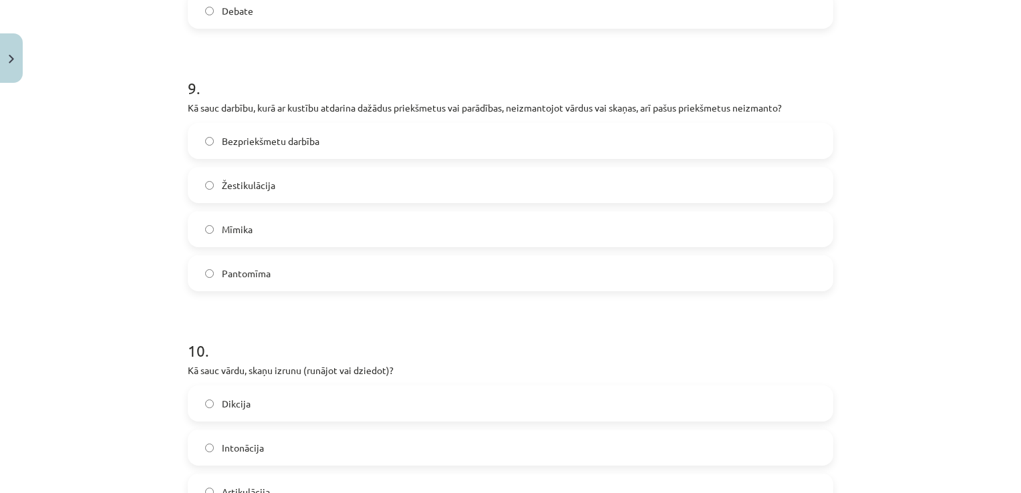
scroll to position [2308, 0]
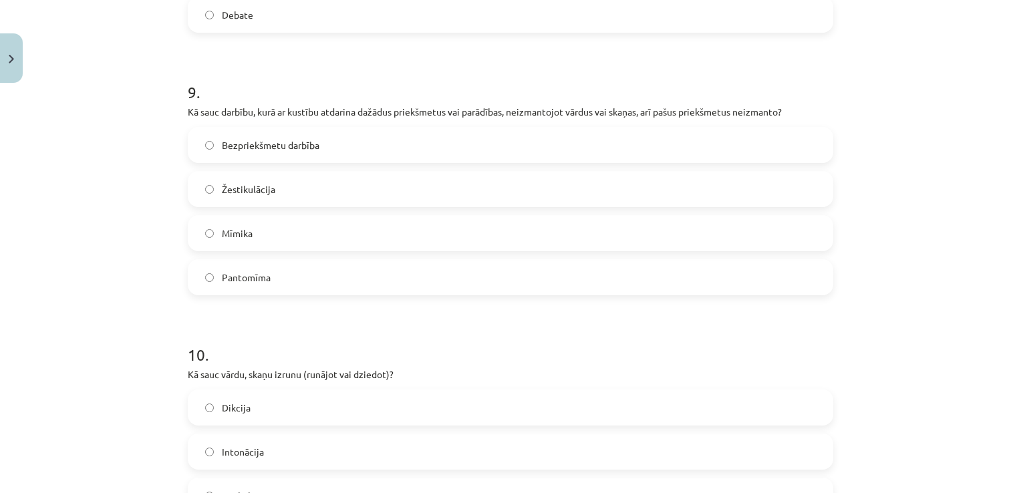
click at [548, 293] on label "Pantomīma" at bounding box center [510, 277] width 643 height 33
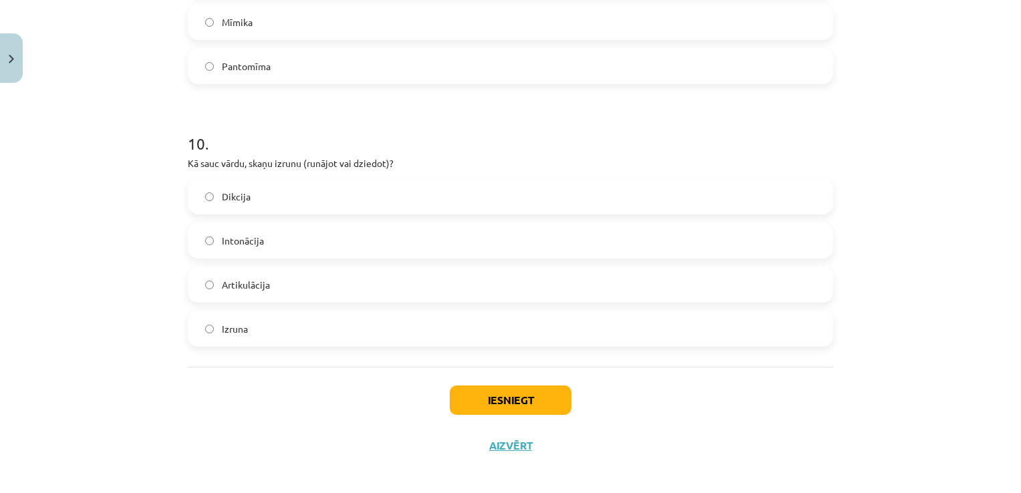
scroll to position [2527, 0]
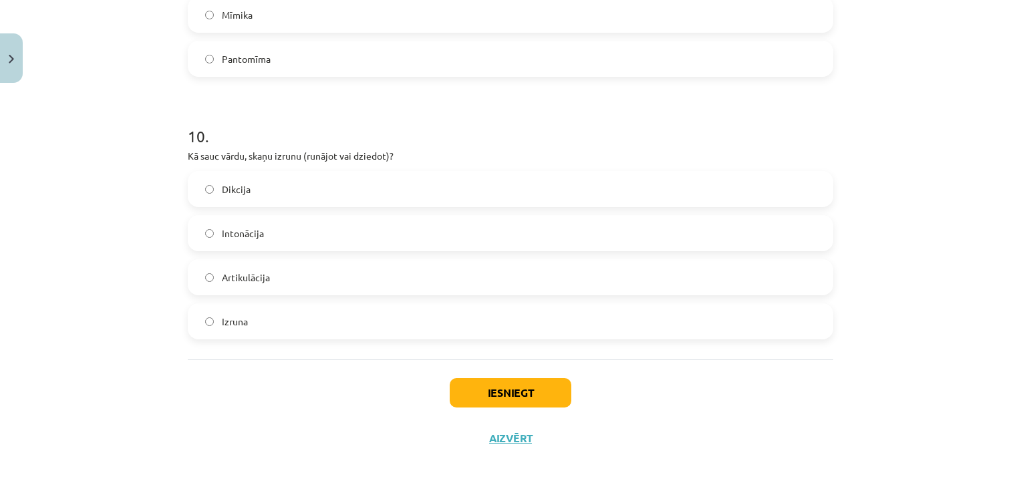
click at [646, 197] on label "Dikcija" at bounding box center [510, 188] width 643 height 33
click at [515, 400] on button "Iesniegt" at bounding box center [511, 392] width 122 height 29
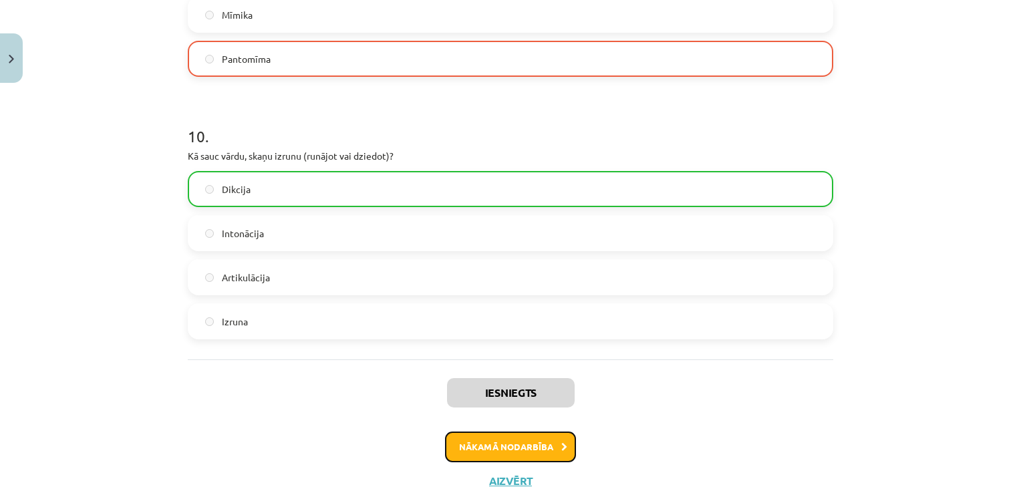
click at [507, 442] on button "Nākamā nodarbība" at bounding box center [510, 447] width 131 height 31
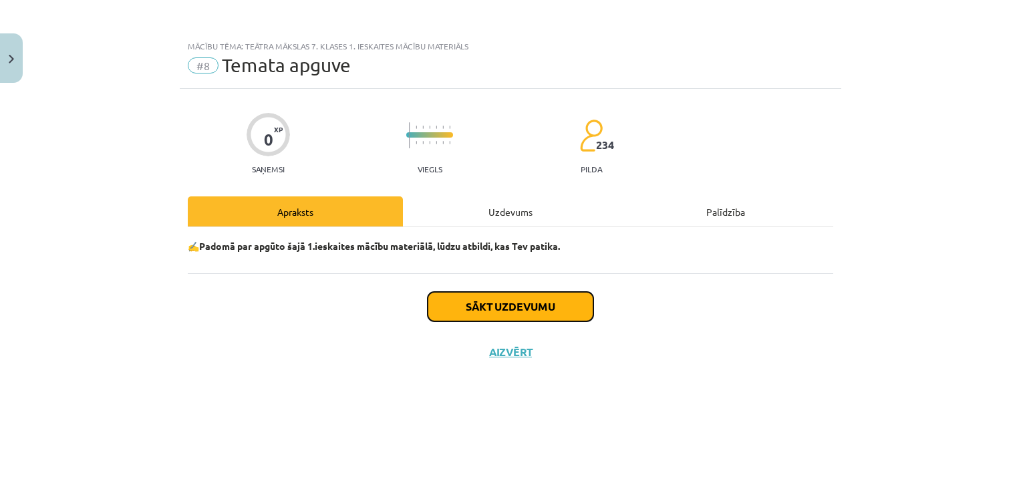
click at [477, 301] on button "Sākt uzdevumu" at bounding box center [511, 306] width 166 height 29
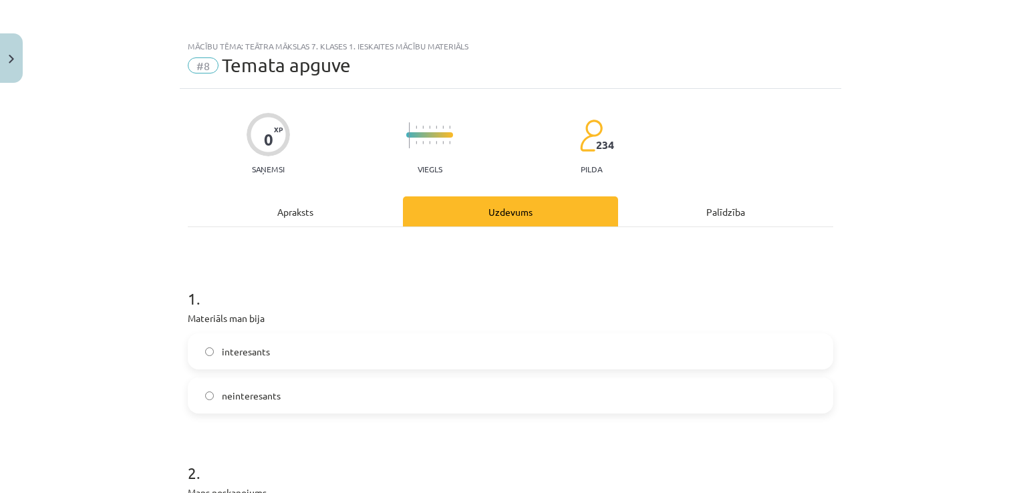
click at [431, 334] on div "interesants" at bounding box center [511, 352] width 646 height 36
click at [431, 340] on label "interesants" at bounding box center [510, 351] width 643 height 33
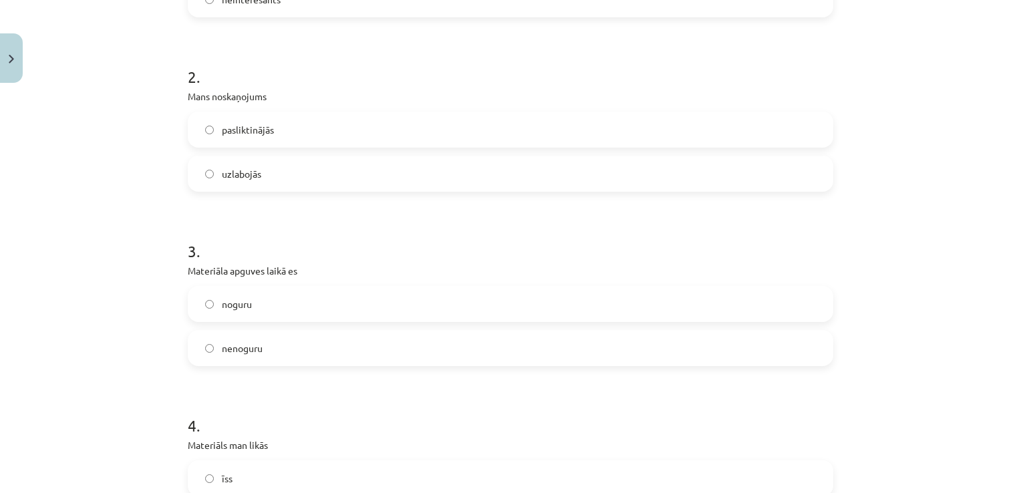
scroll to position [404, 0]
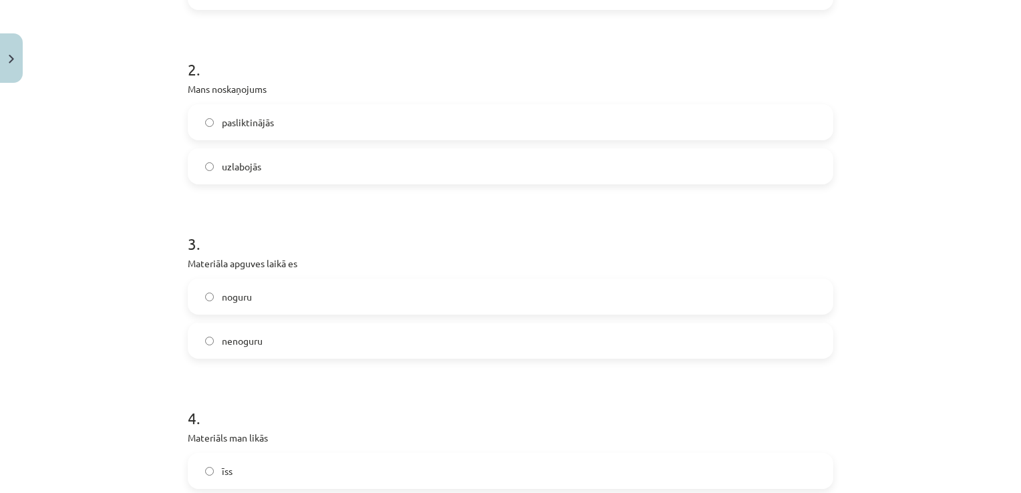
click at [581, 164] on label "uzlabojās" at bounding box center [510, 166] width 643 height 33
drag, startPoint x: 404, startPoint y: 293, endPoint x: 368, endPoint y: 302, distance: 36.5
click at [368, 302] on label "noguru" at bounding box center [510, 296] width 643 height 33
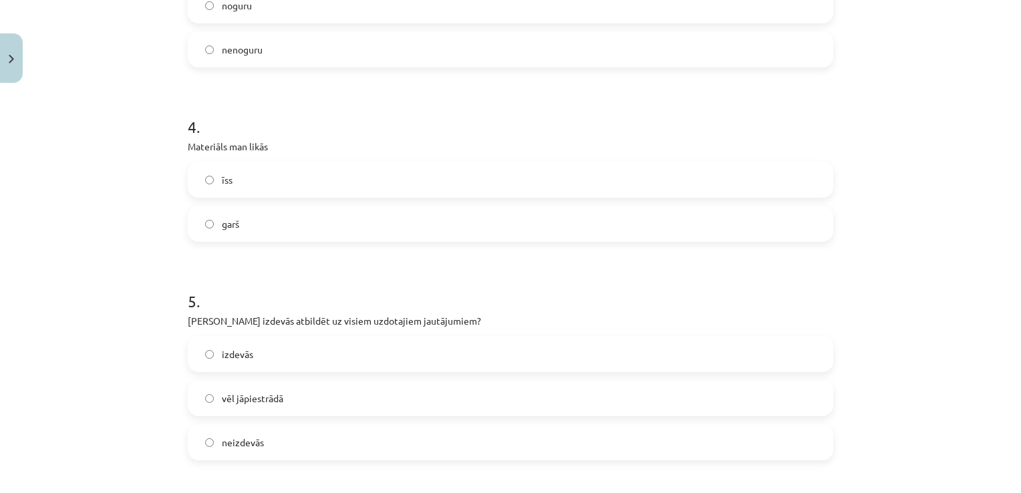
scroll to position [697, 0]
click at [469, 166] on label "īss" at bounding box center [510, 177] width 643 height 33
drag, startPoint x: 1011, startPoint y: 242, endPoint x: 1012, endPoint y: 268, distance: 26.1
click at [1012, 268] on div "Mācību tēma: Teātra mākslas 7. klases 1. ieskaites mācību materiāls #8 Temata a…" at bounding box center [510, 246] width 1021 height 493
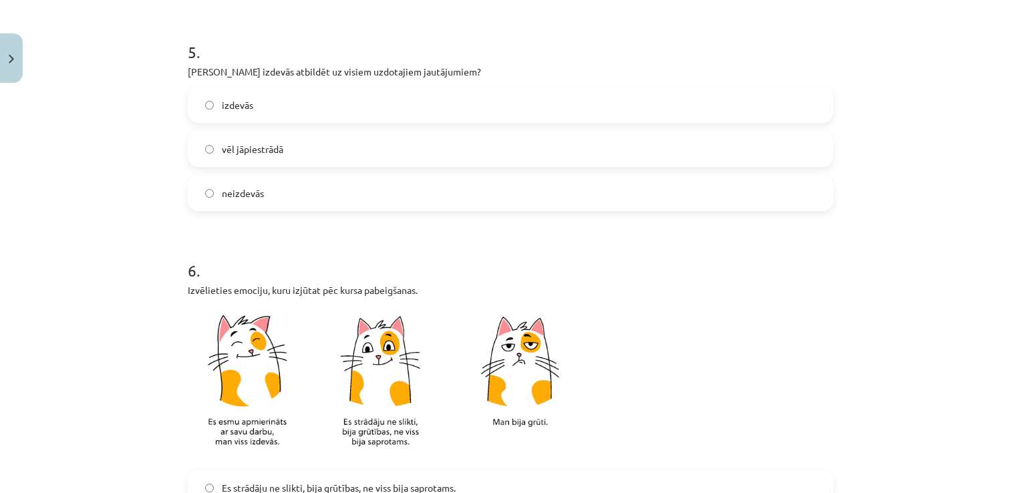
scroll to position [925, 0]
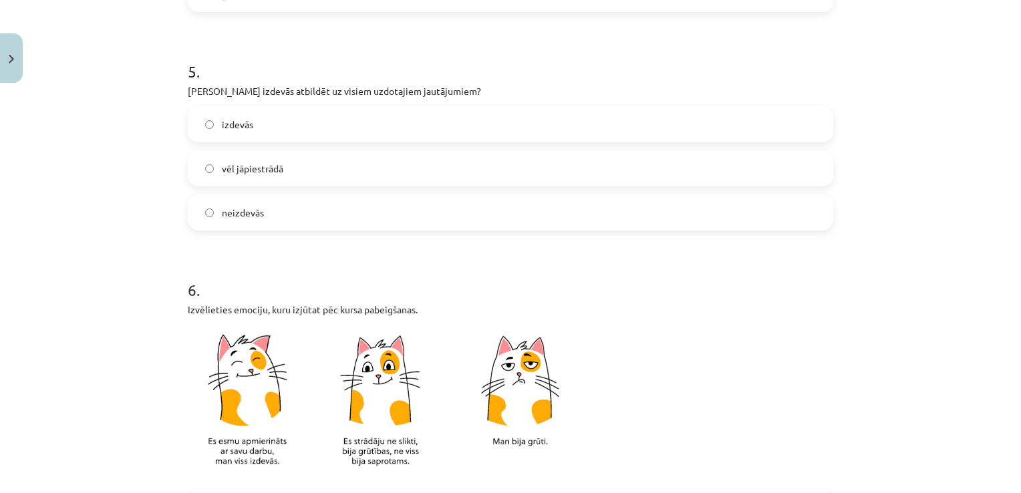
click at [366, 167] on label "vēl jāpiestrādā" at bounding box center [510, 168] width 643 height 33
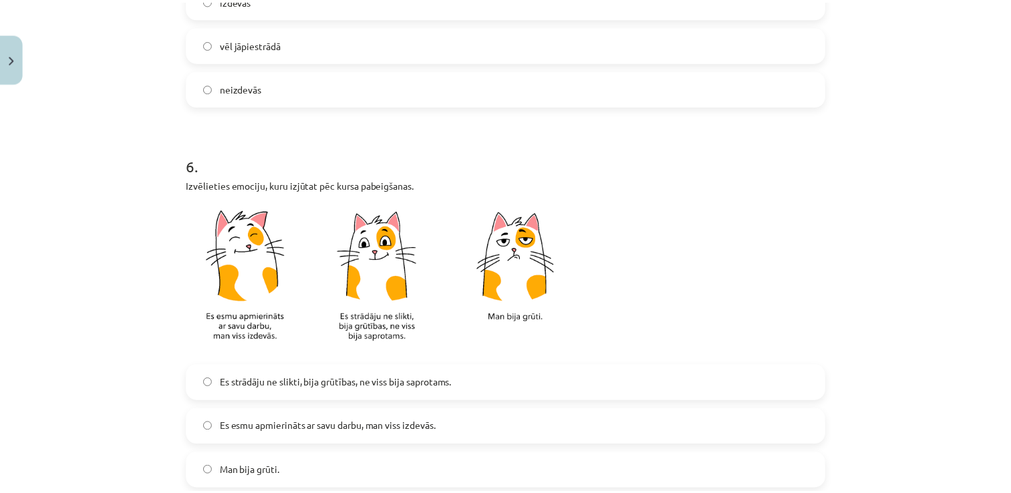
scroll to position [1201, 0]
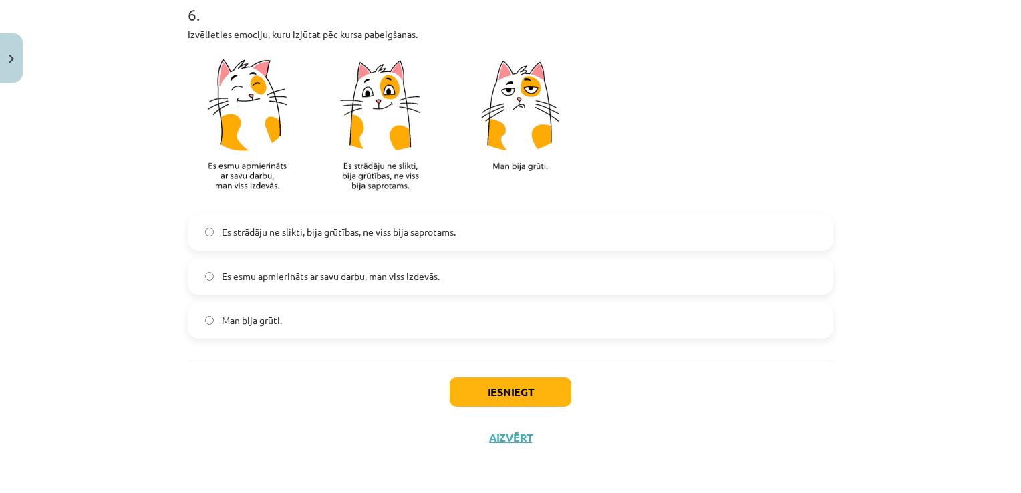
click at [477, 233] on label "Es strādāju ne slikti, bija grūtības, ne viss bija saprotams." at bounding box center [510, 232] width 643 height 33
click at [528, 386] on button "Iesniegt" at bounding box center [511, 392] width 122 height 29
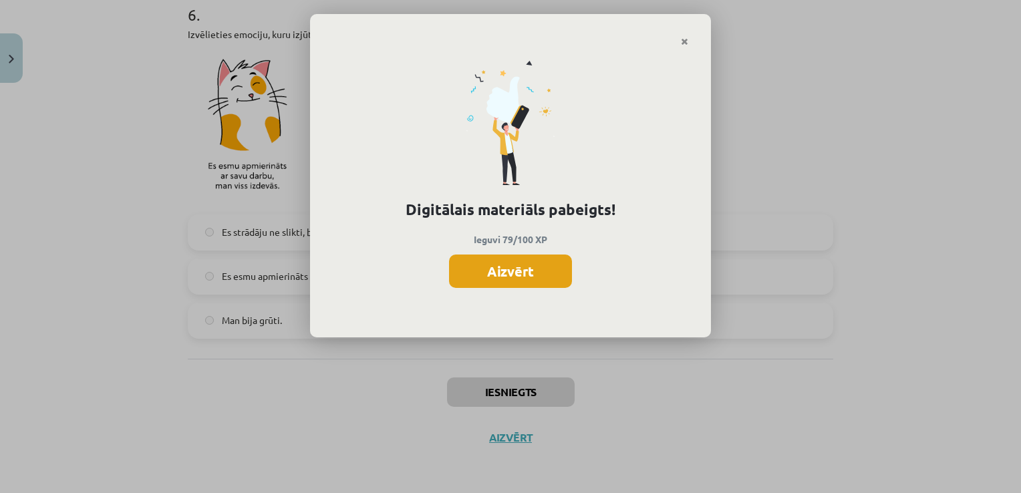
click at [513, 277] on button "Aizvērt" at bounding box center [510, 271] width 123 height 33
